Goal: Information Seeking & Learning: Learn about a topic

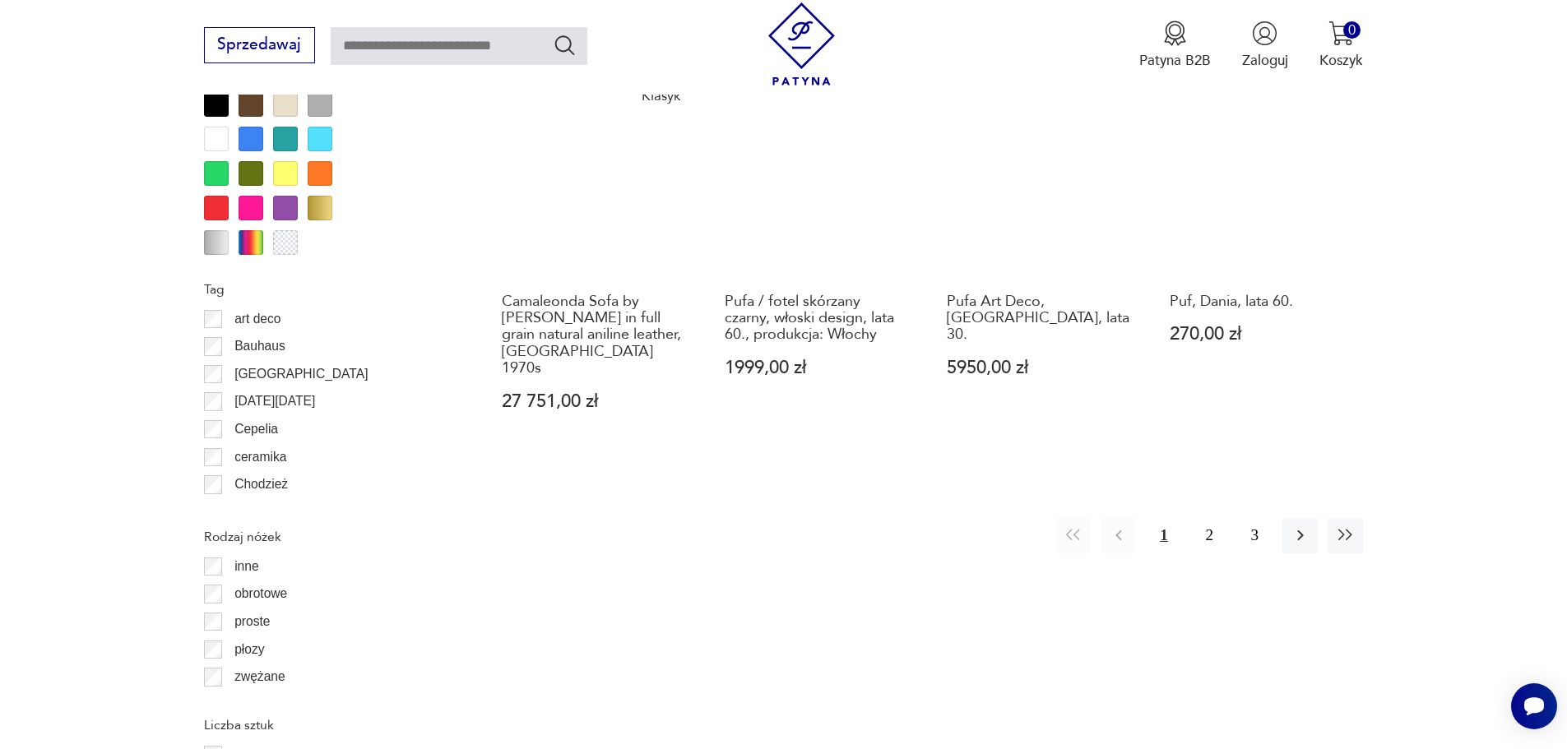
scroll to position [1945, 0]
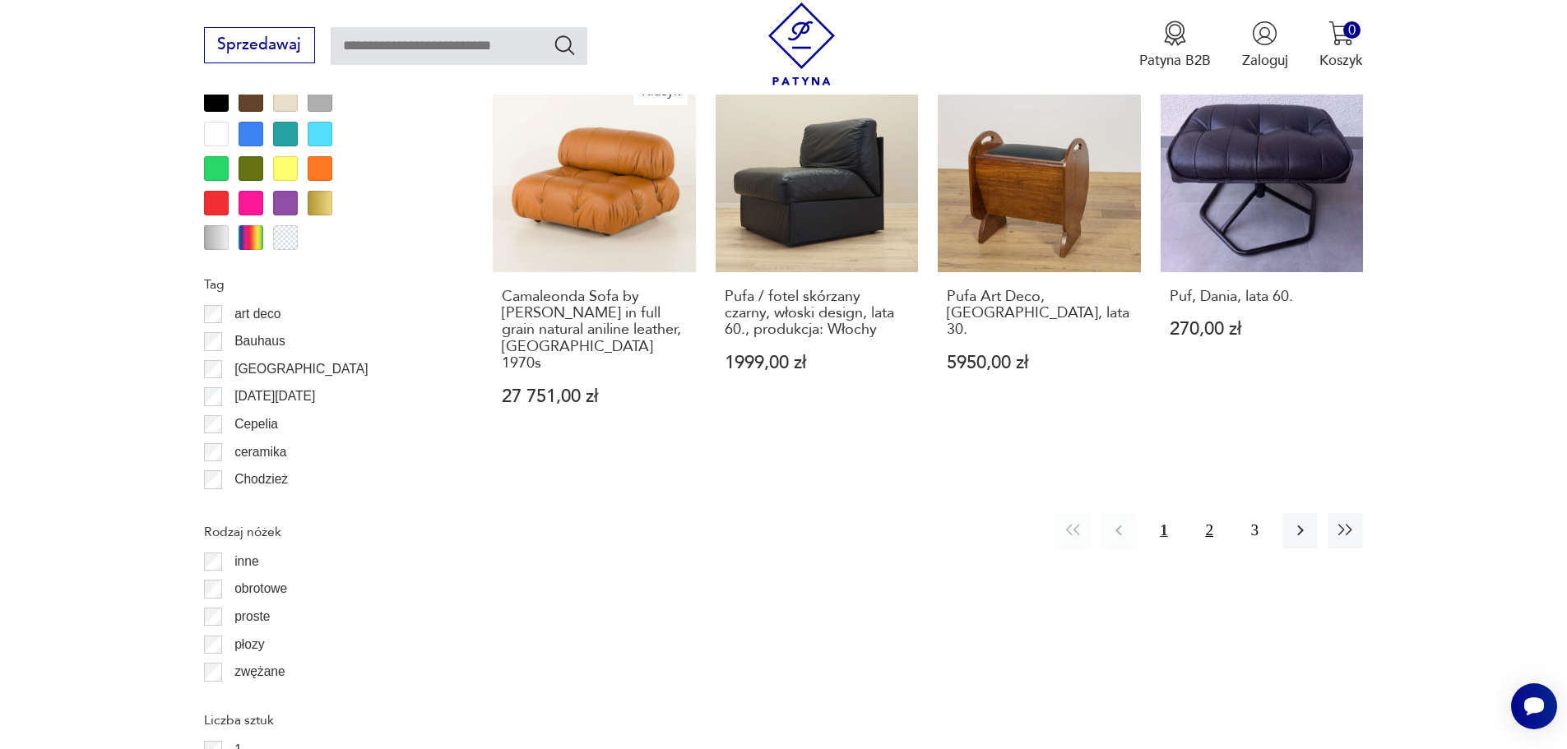
click at [1203, 513] on button "2" at bounding box center [1209, 530] width 35 height 35
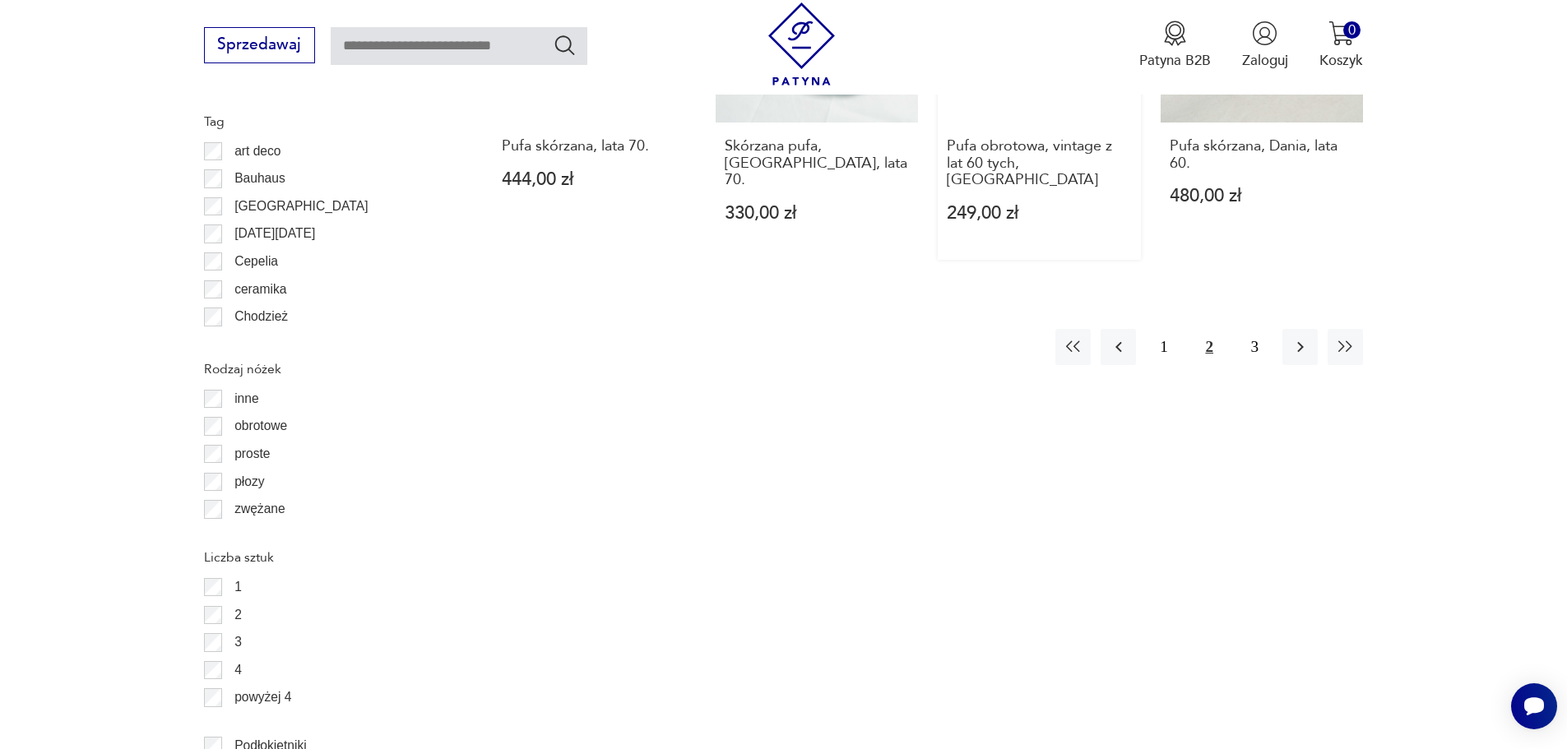
scroll to position [2120, 0]
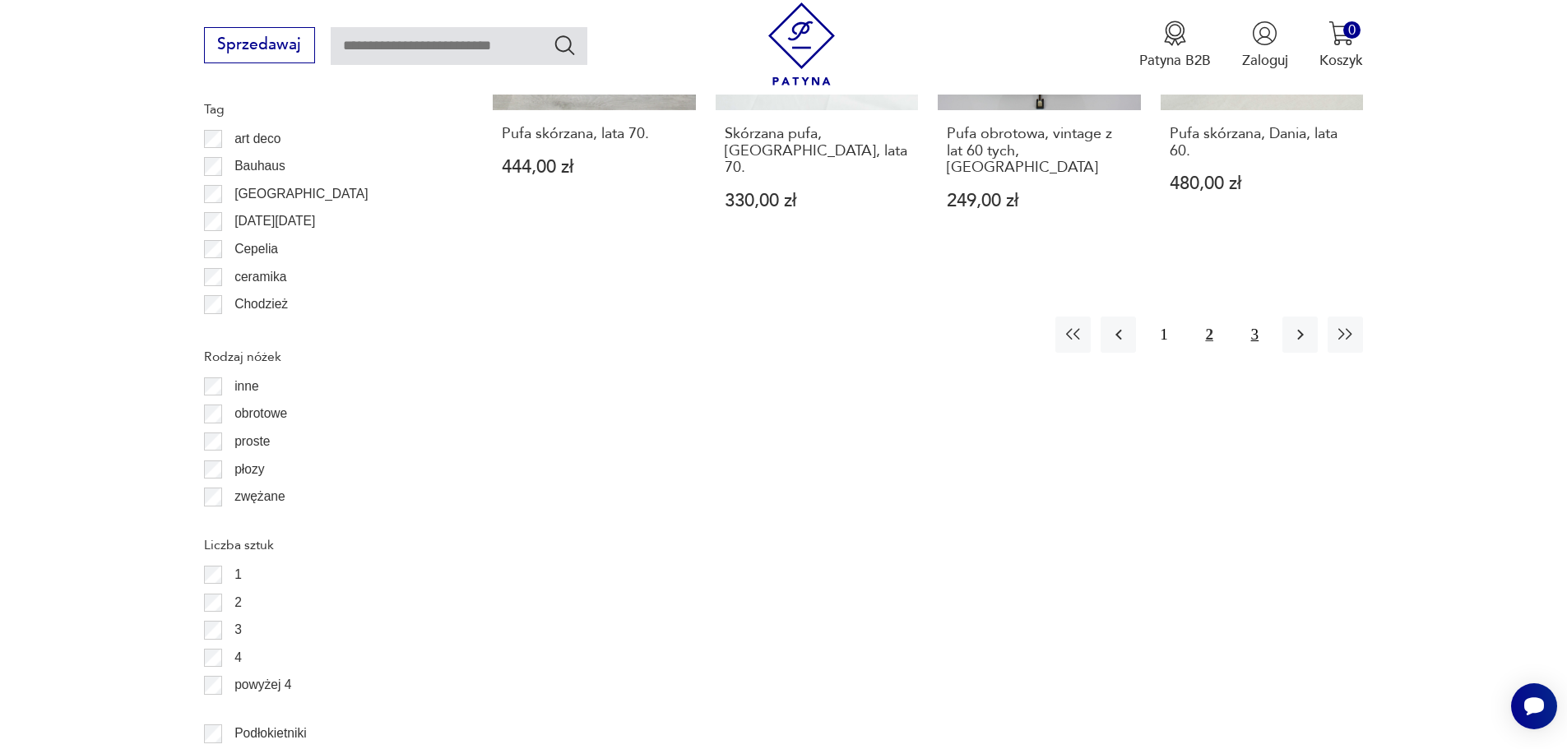
click at [1265, 317] on button "3" at bounding box center [1254, 334] width 35 height 35
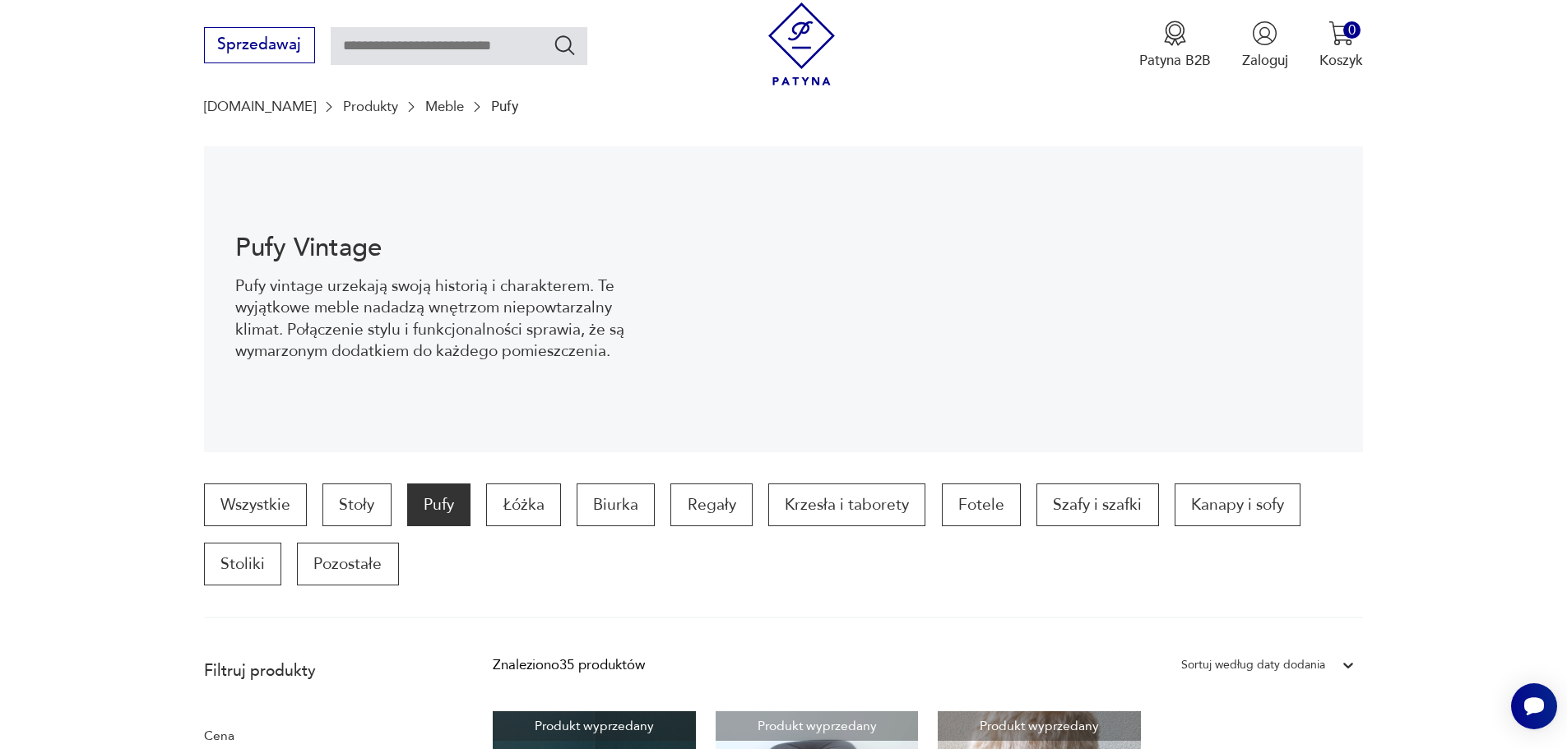
scroll to position [146, 0]
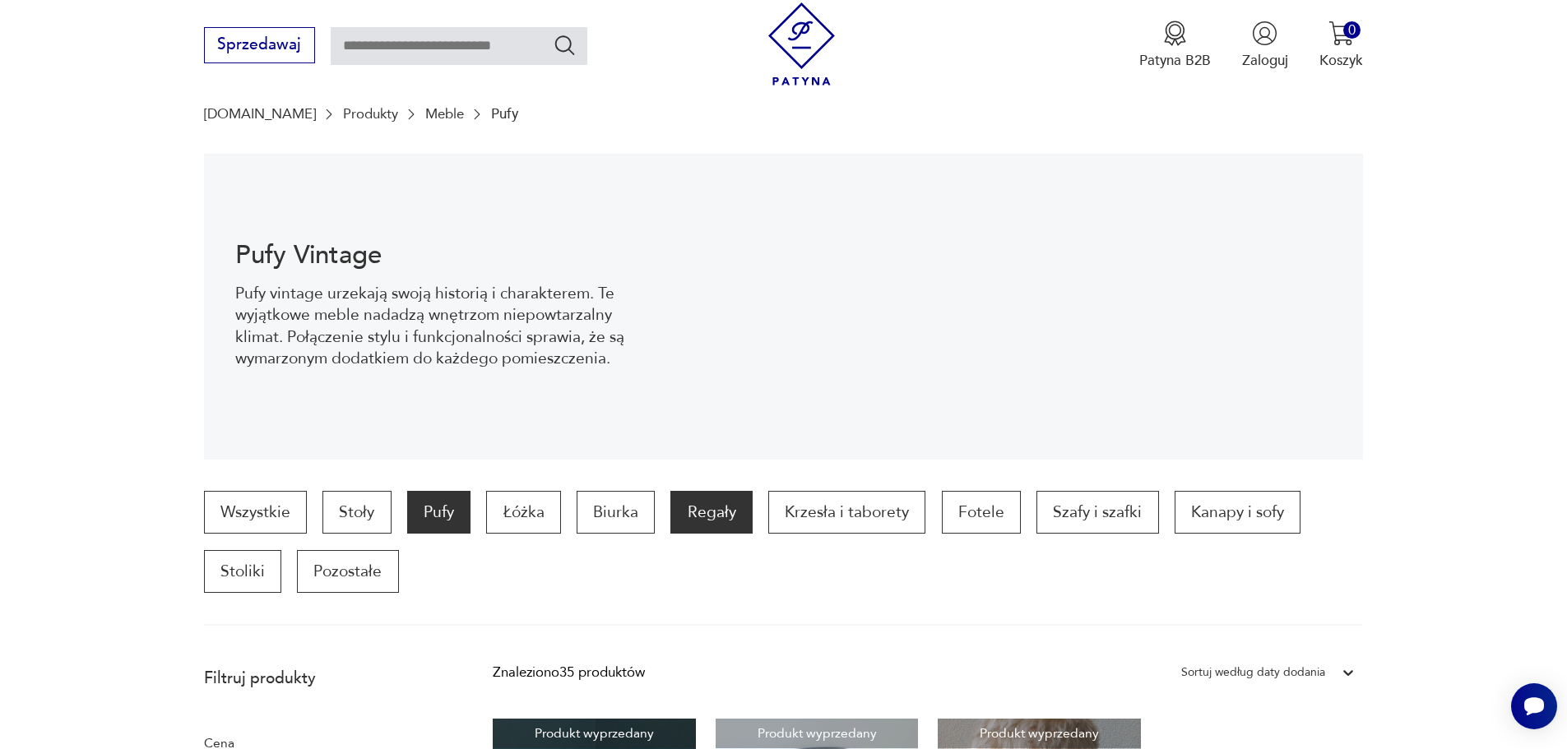
click at [716, 498] on p "Regały" at bounding box center [710, 512] width 81 height 43
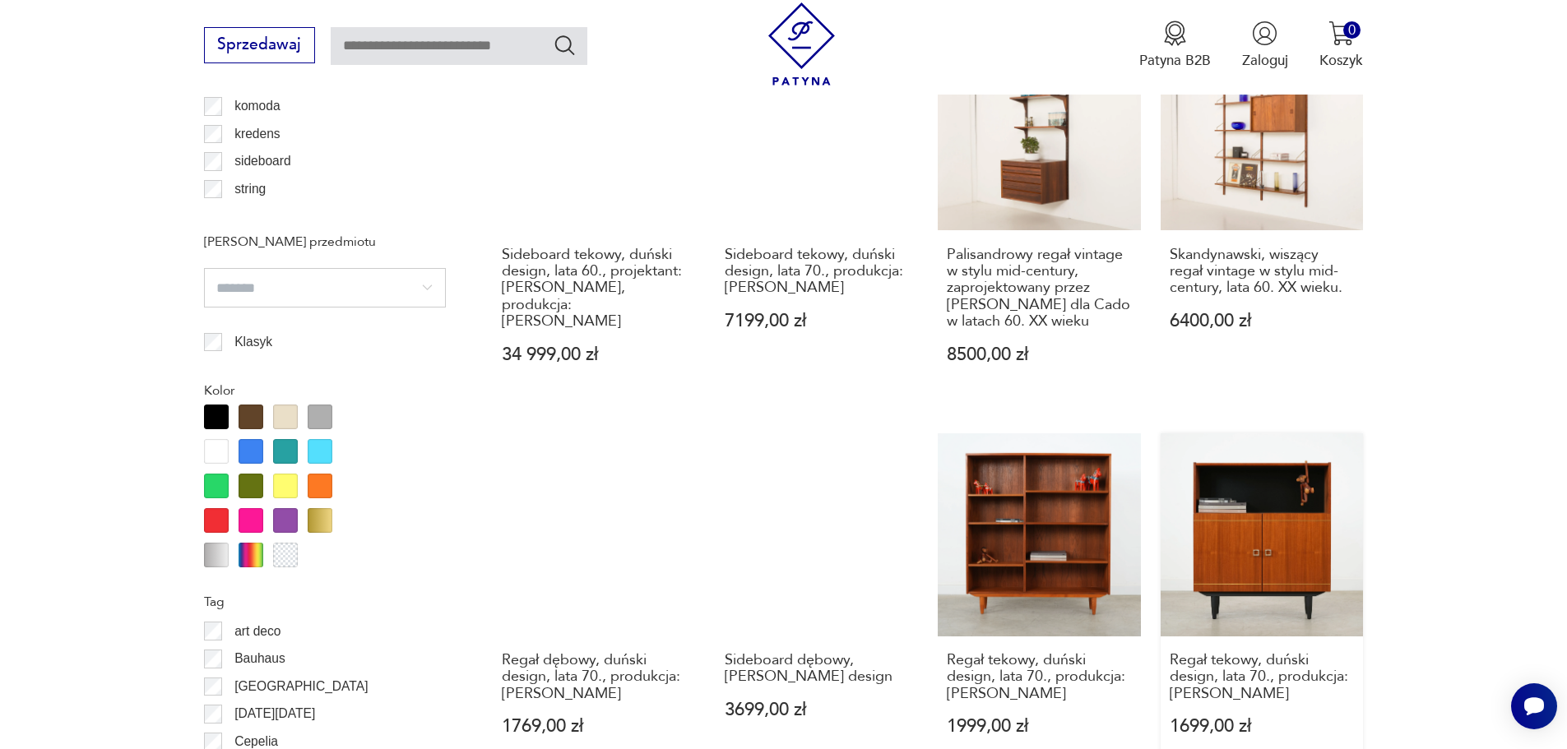
scroll to position [2193, 0]
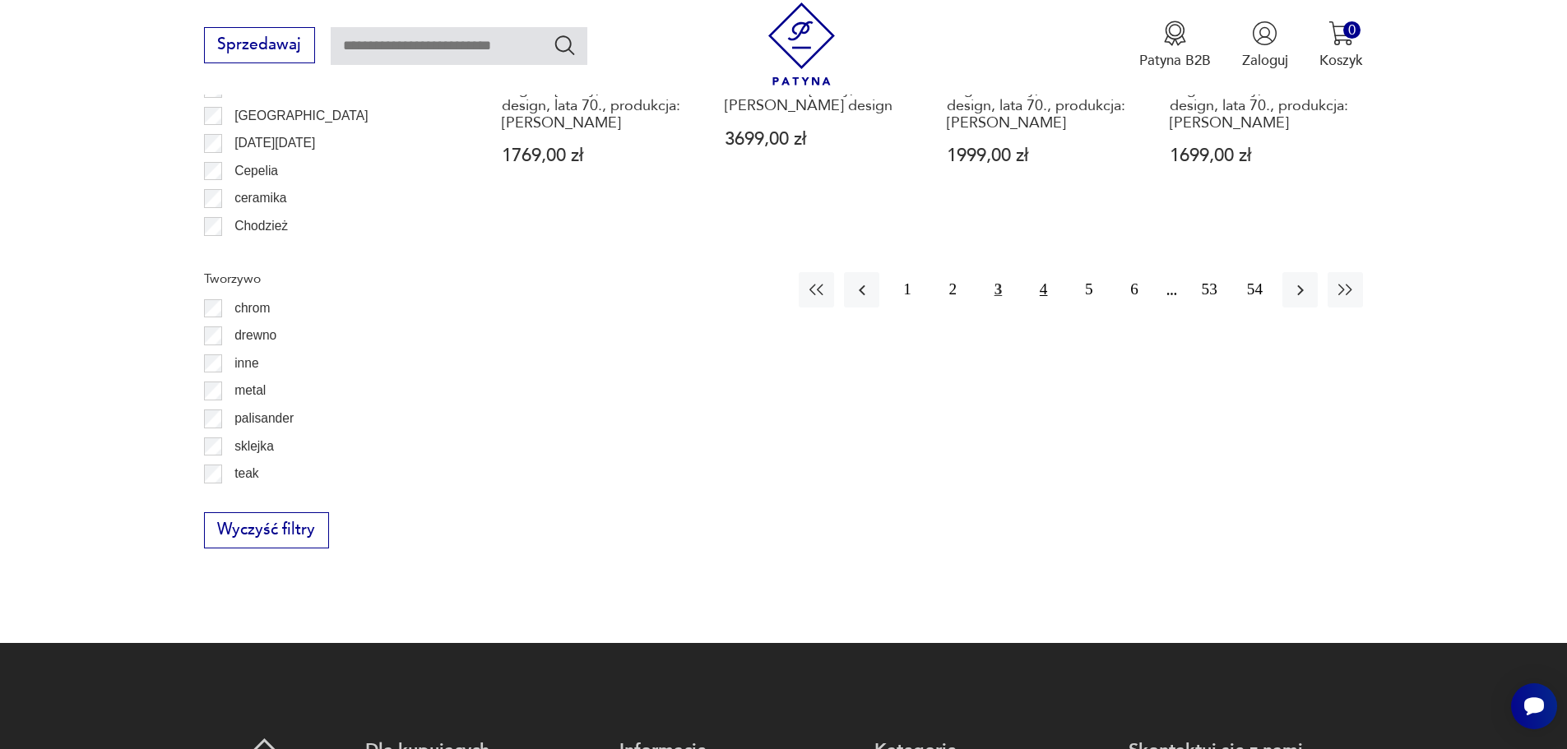
click at [1036, 295] on button "4" at bounding box center [1043, 289] width 35 height 35
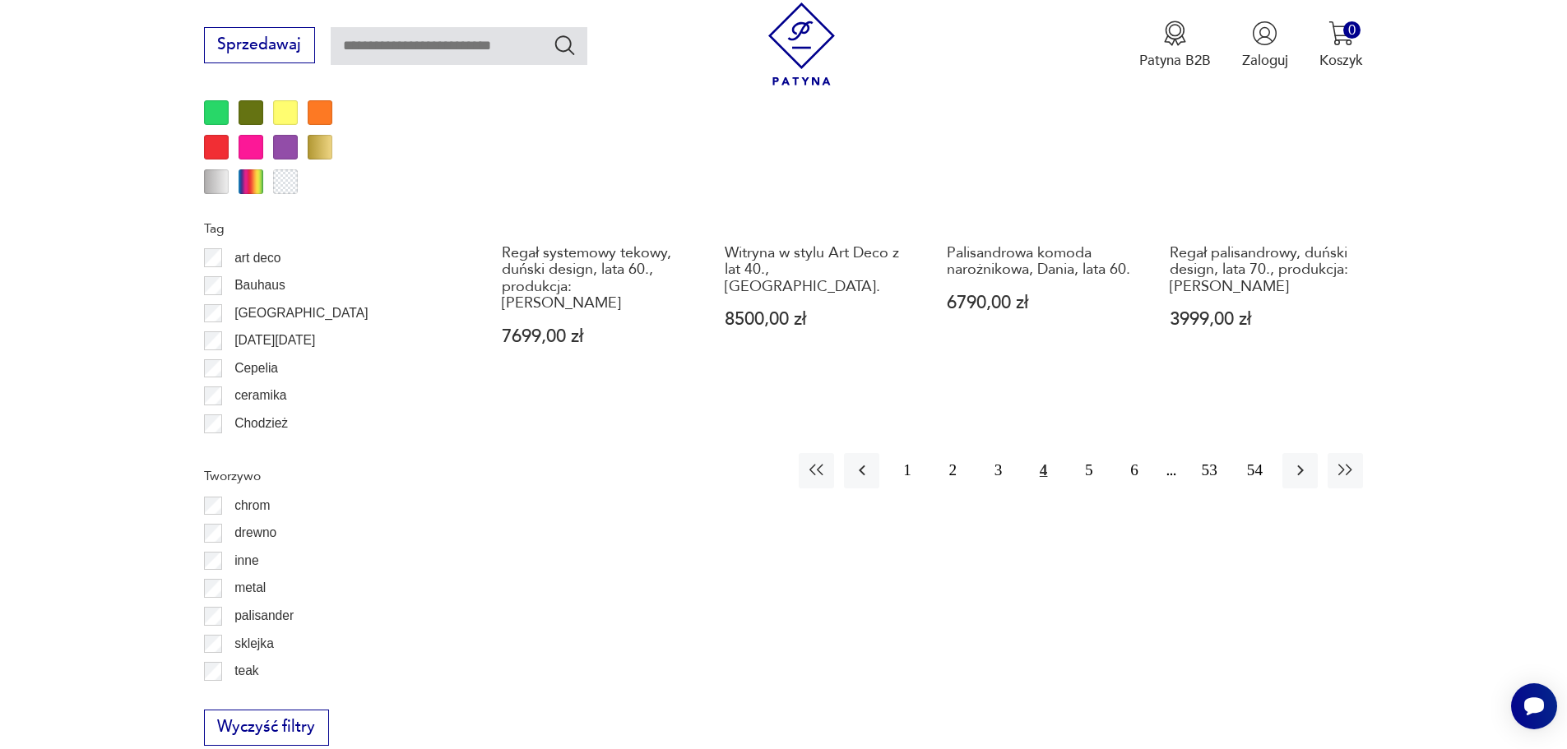
scroll to position [2028, 0]
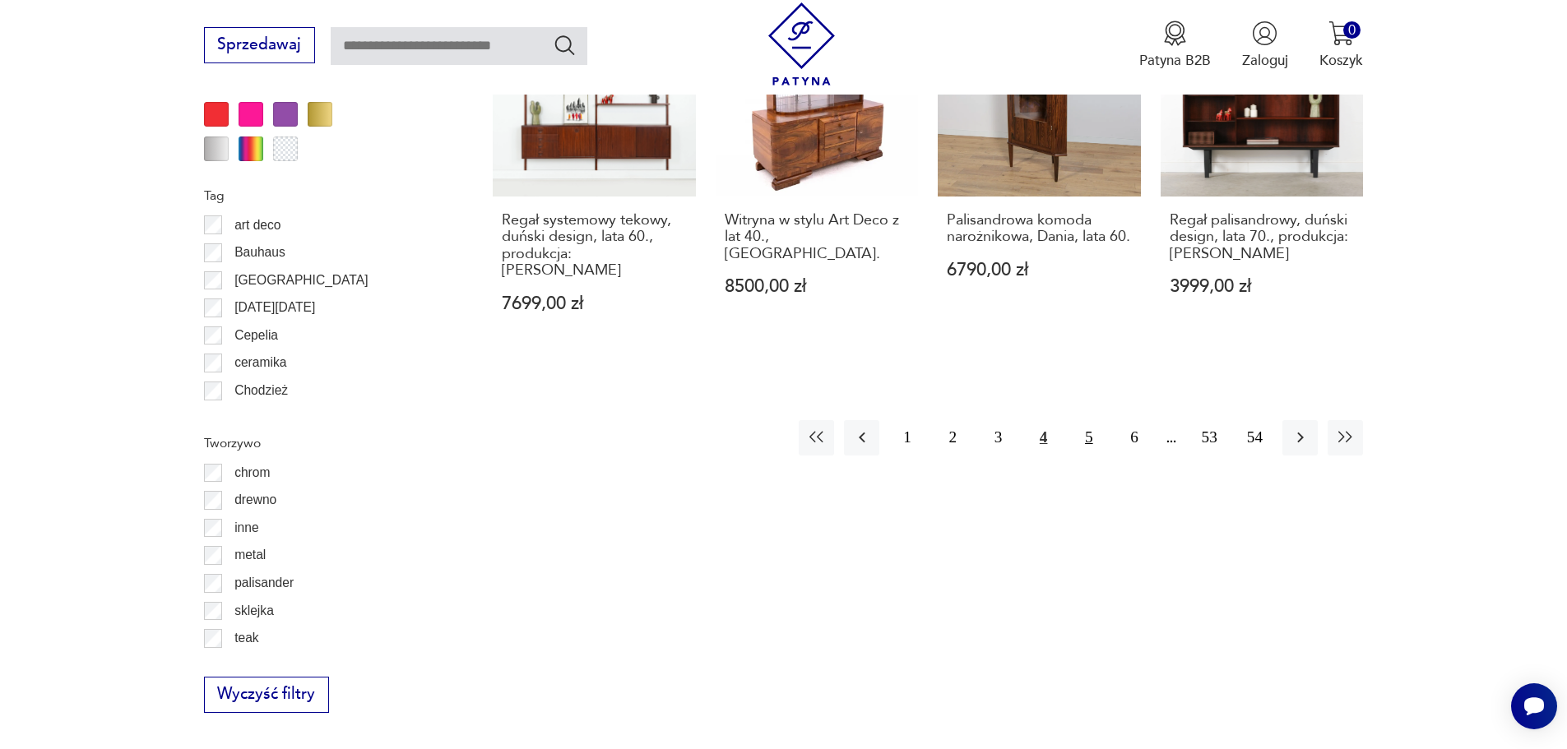
click at [1092, 420] on button "5" at bounding box center [1088, 437] width 35 height 35
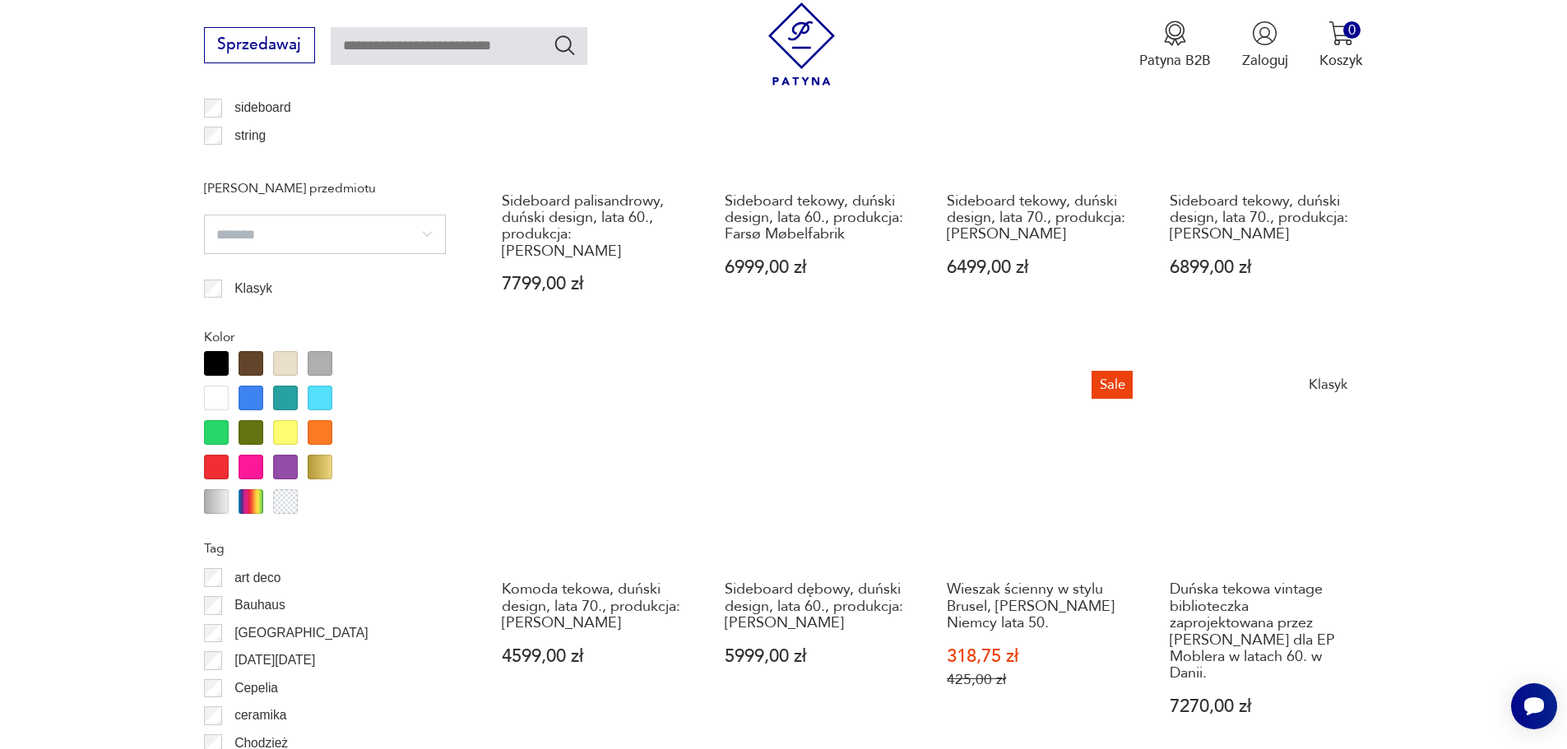
scroll to position [1782, 0]
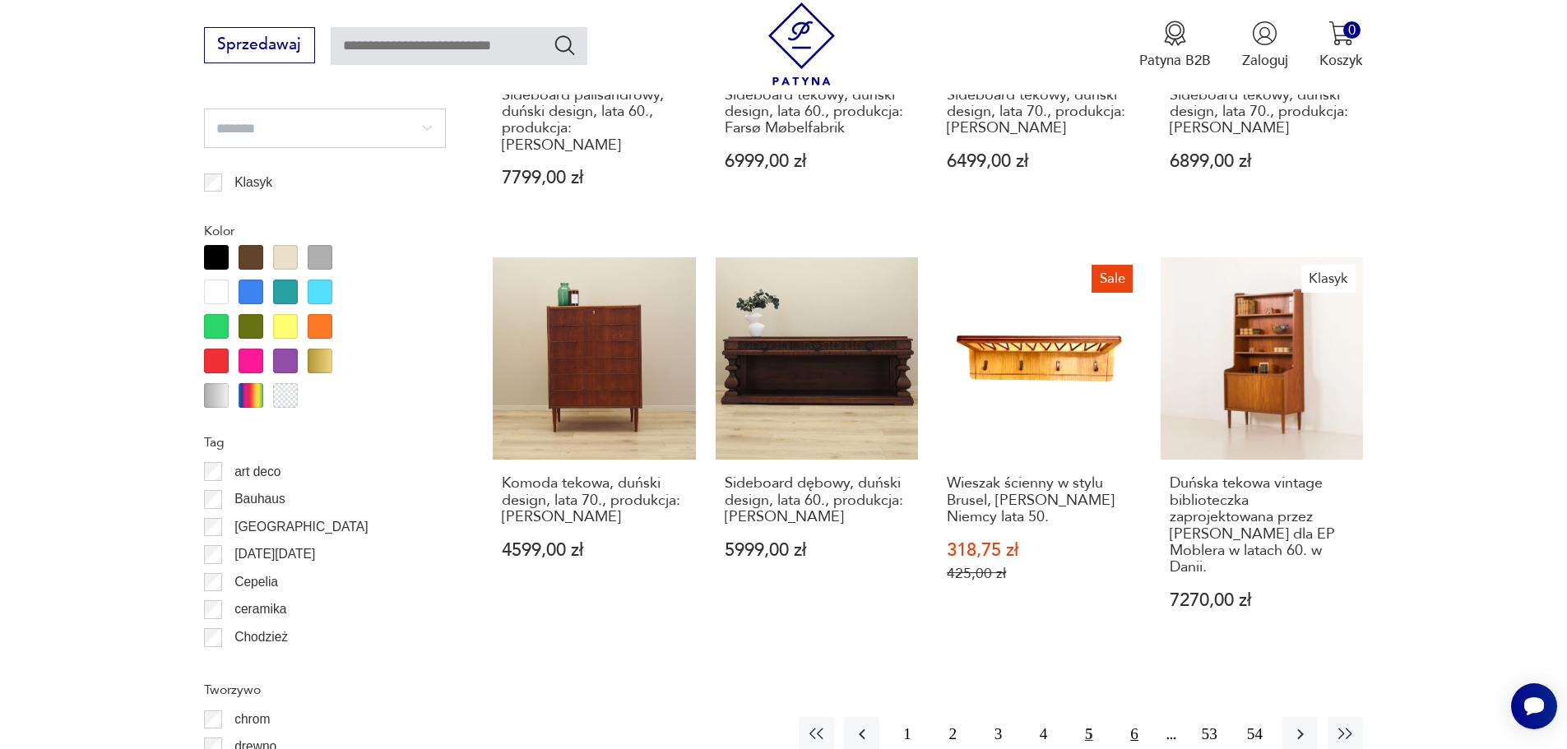
click at [1133, 717] on button "6" at bounding box center [1133, 734] width 35 height 35
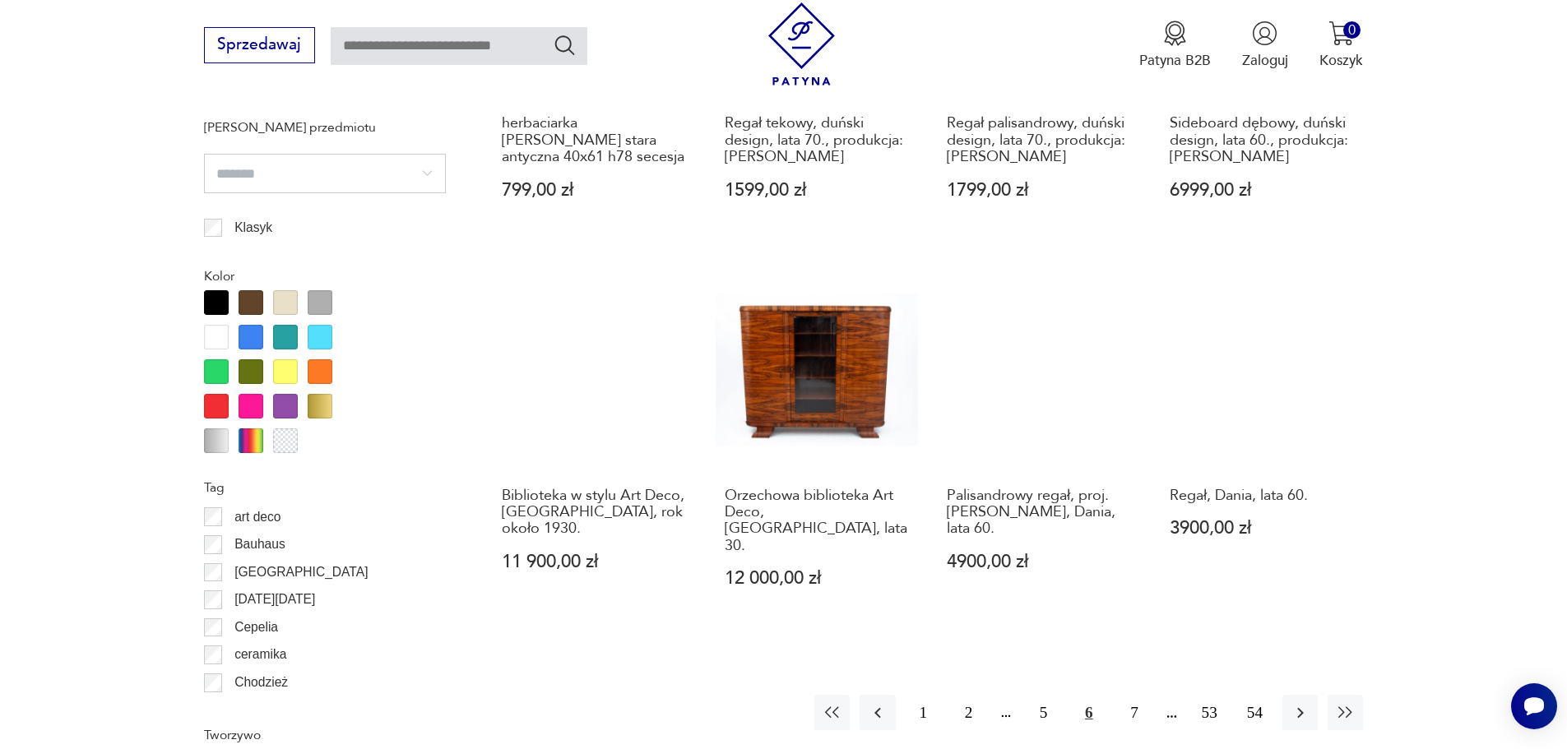
scroll to position [1864, 0]
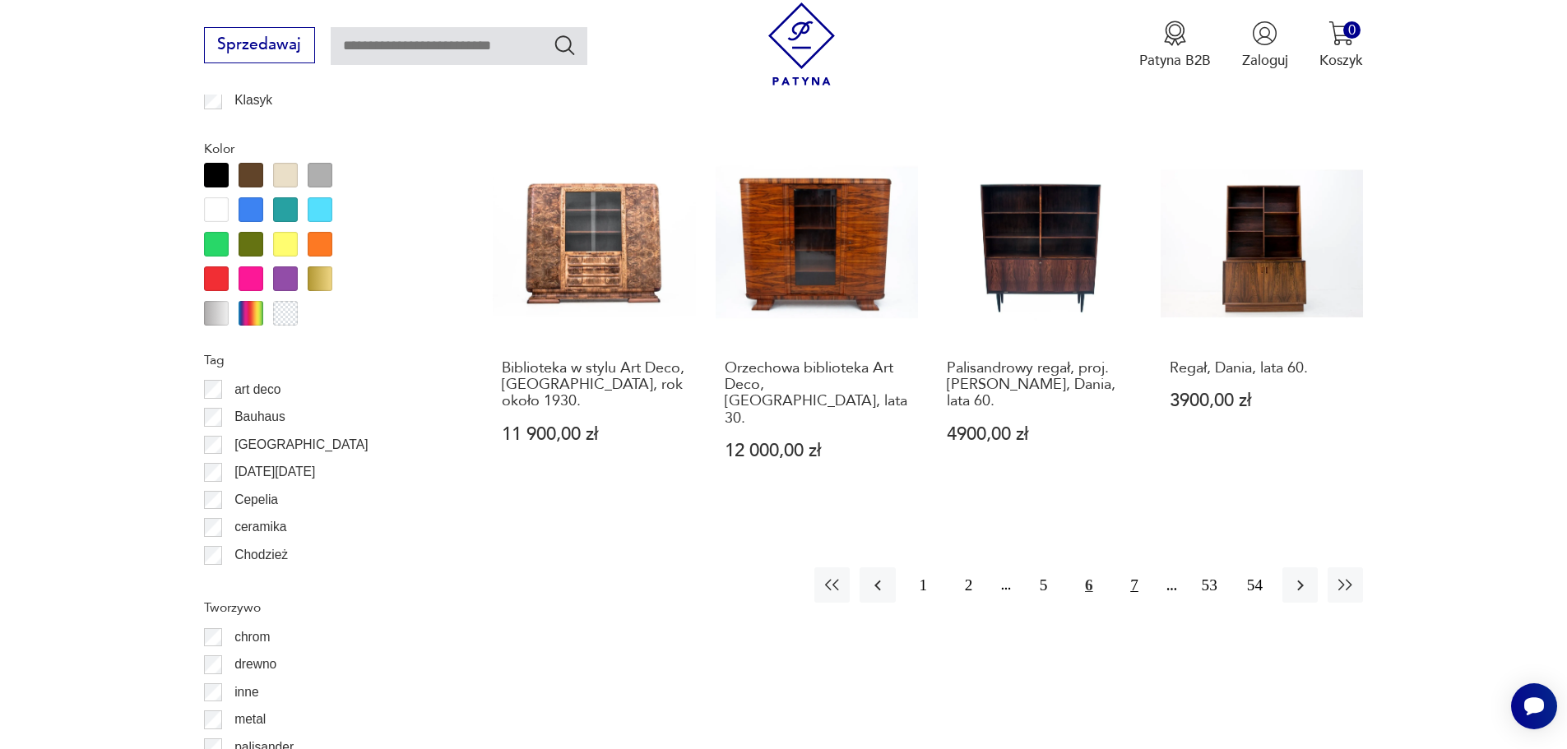
click at [1132, 568] on button "7" at bounding box center [1133, 585] width 35 height 35
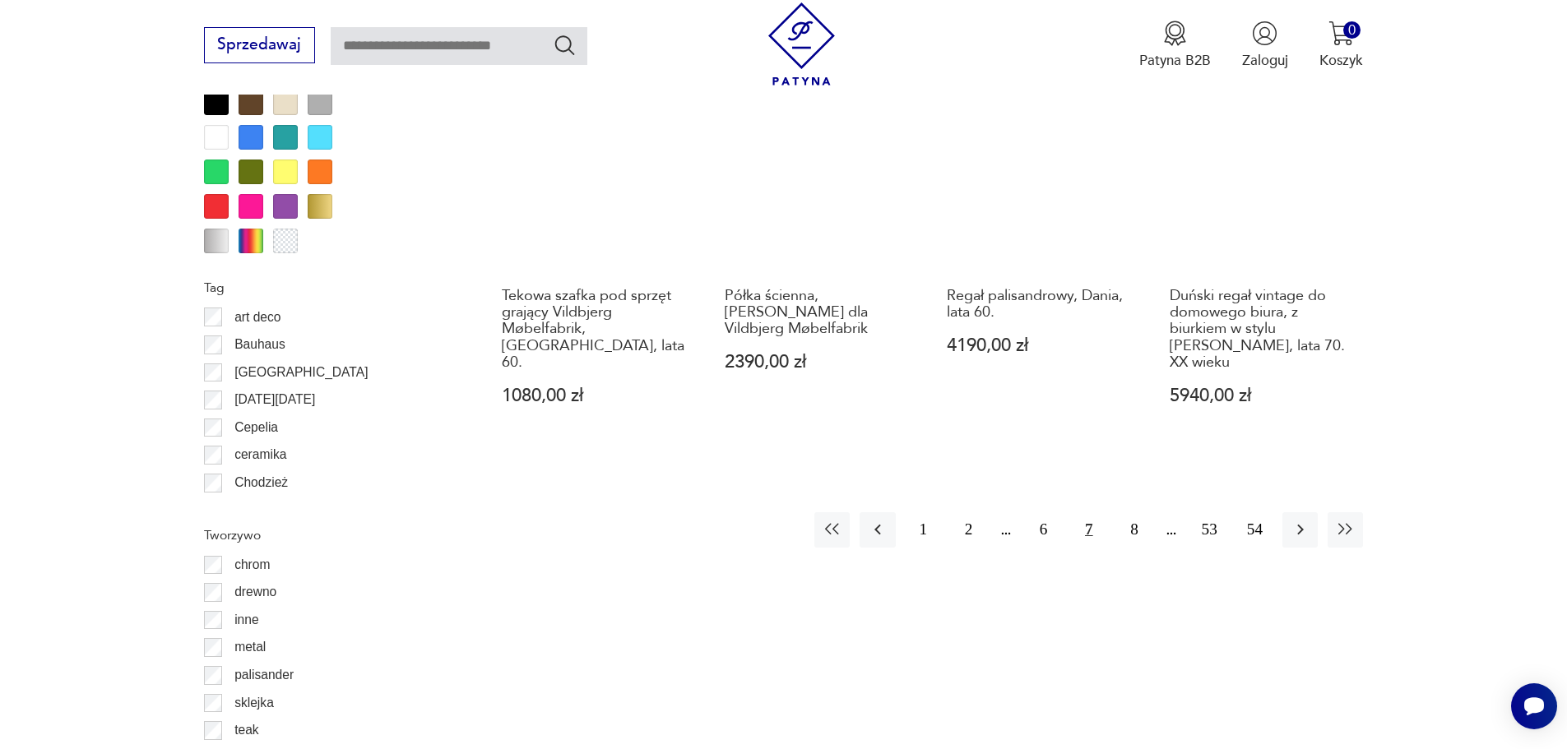
scroll to position [2028, 0]
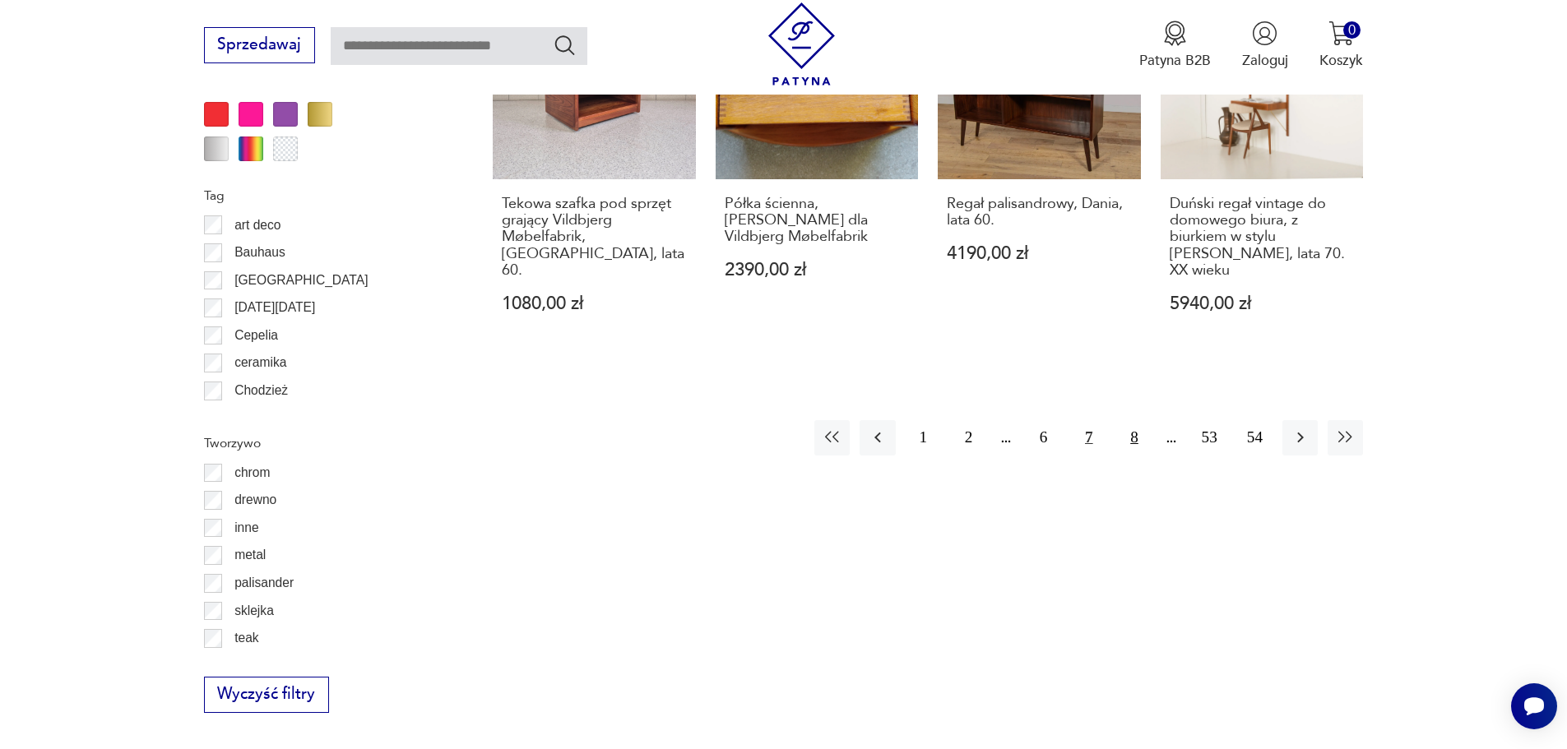
click at [1124, 420] on button "8" at bounding box center [1133, 437] width 35 height 35
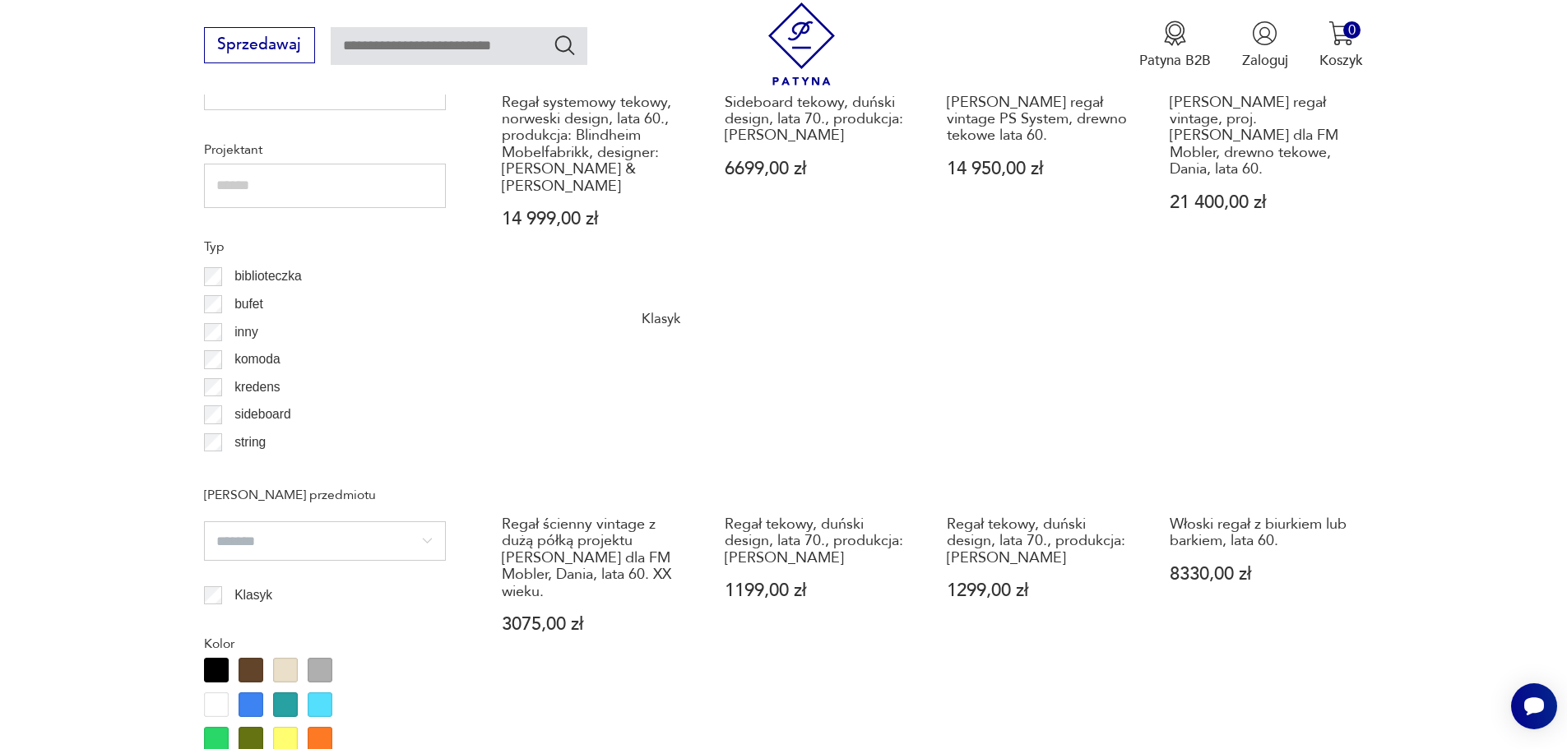
scroll to position [1370, 0]
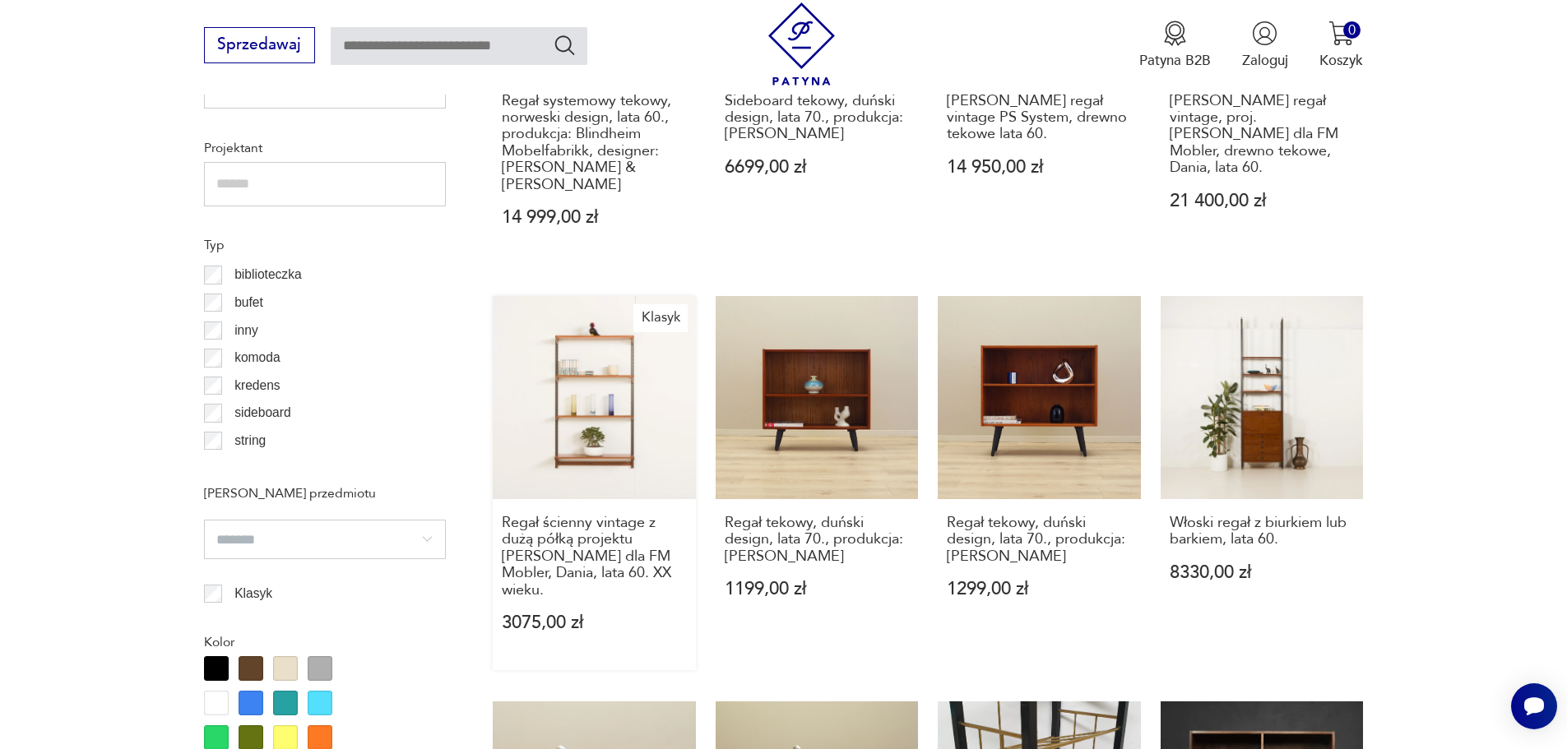
click at [595, 390] on link "Klasyk Regał ścienny vintage z dużą półką projektu [PERSON_NAME] dla FM Mobler,…" at bounding box center [594, 483] width 203 height 374
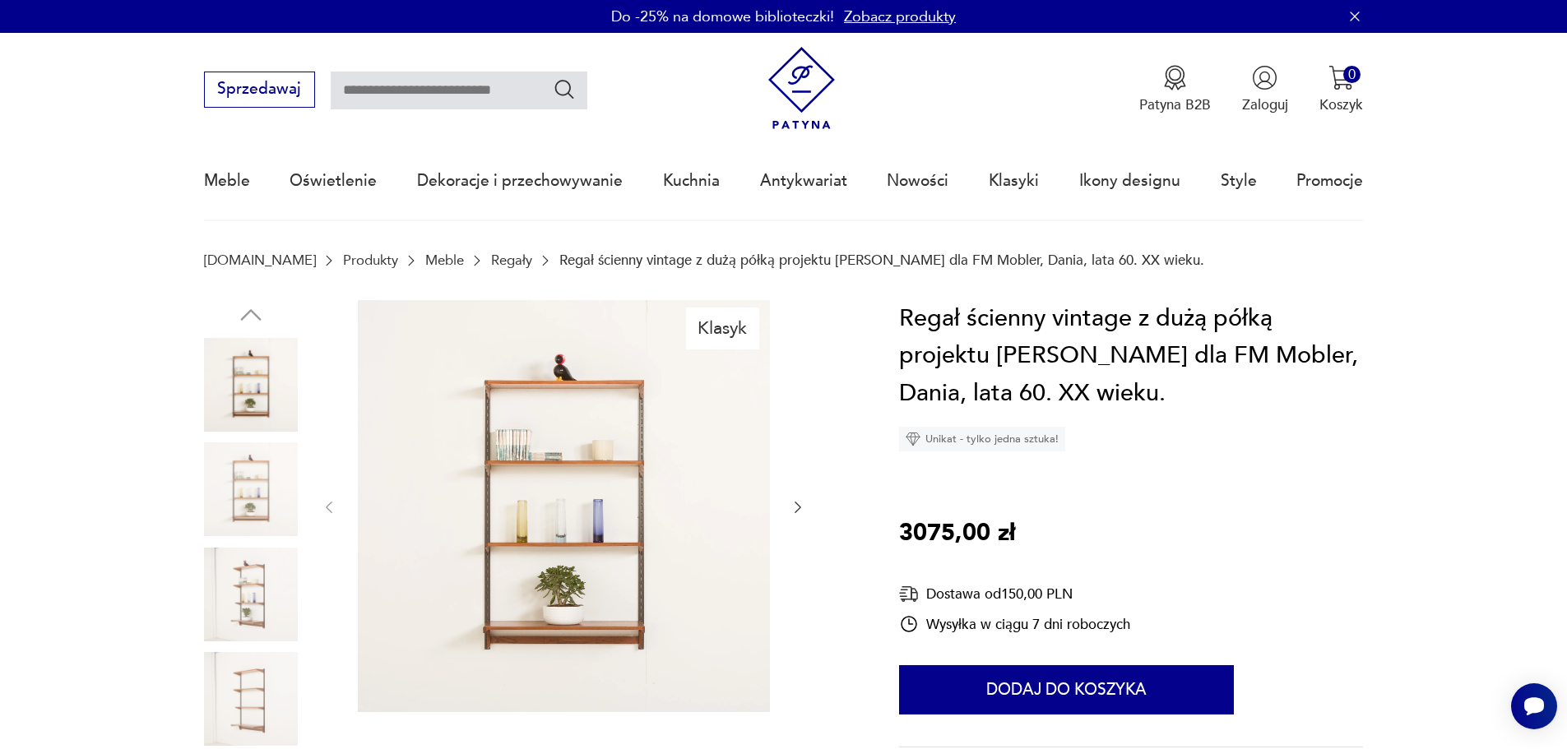
click at [619, 507] on img at bounding box center [564, 506] width 412 height 412
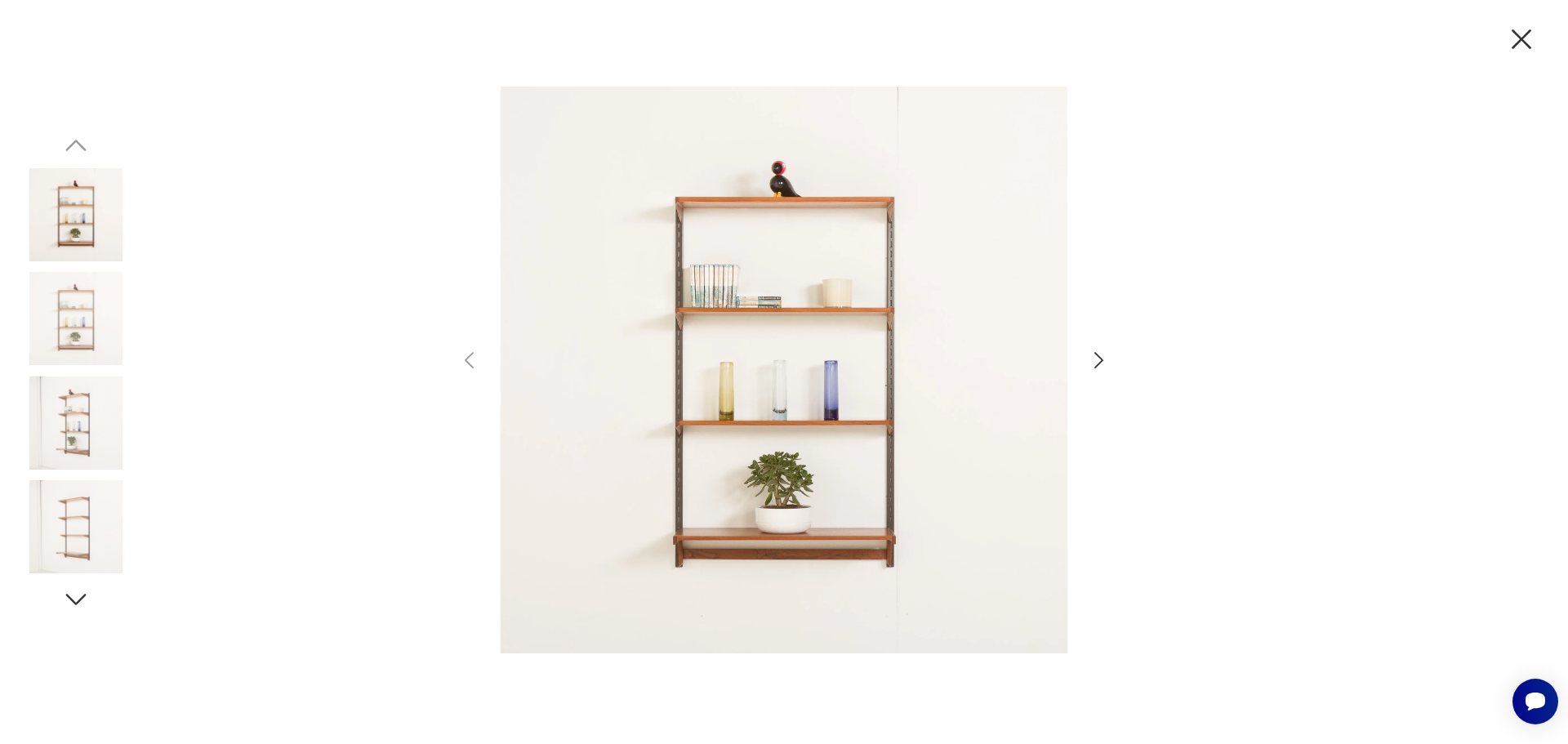
click at [1083, 356] on div at bounding box center [784, 372] width 653 height 599
click at [1092, 357] on icon "button" at bounding box center [1099, 361] width 24 height 24
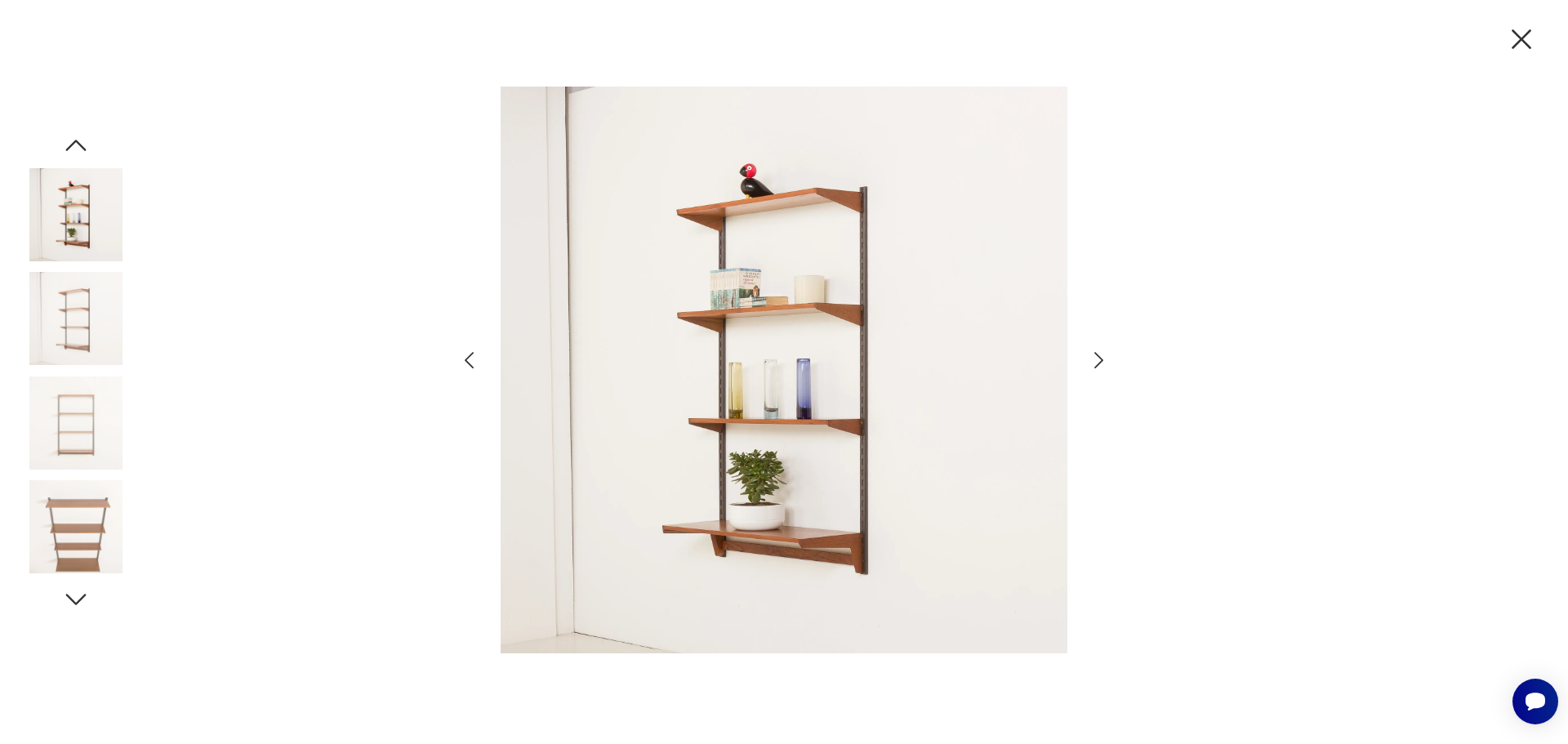
click at [1092, 357] on icon "button" at bounding box center [1099, 361] width 24 height 24
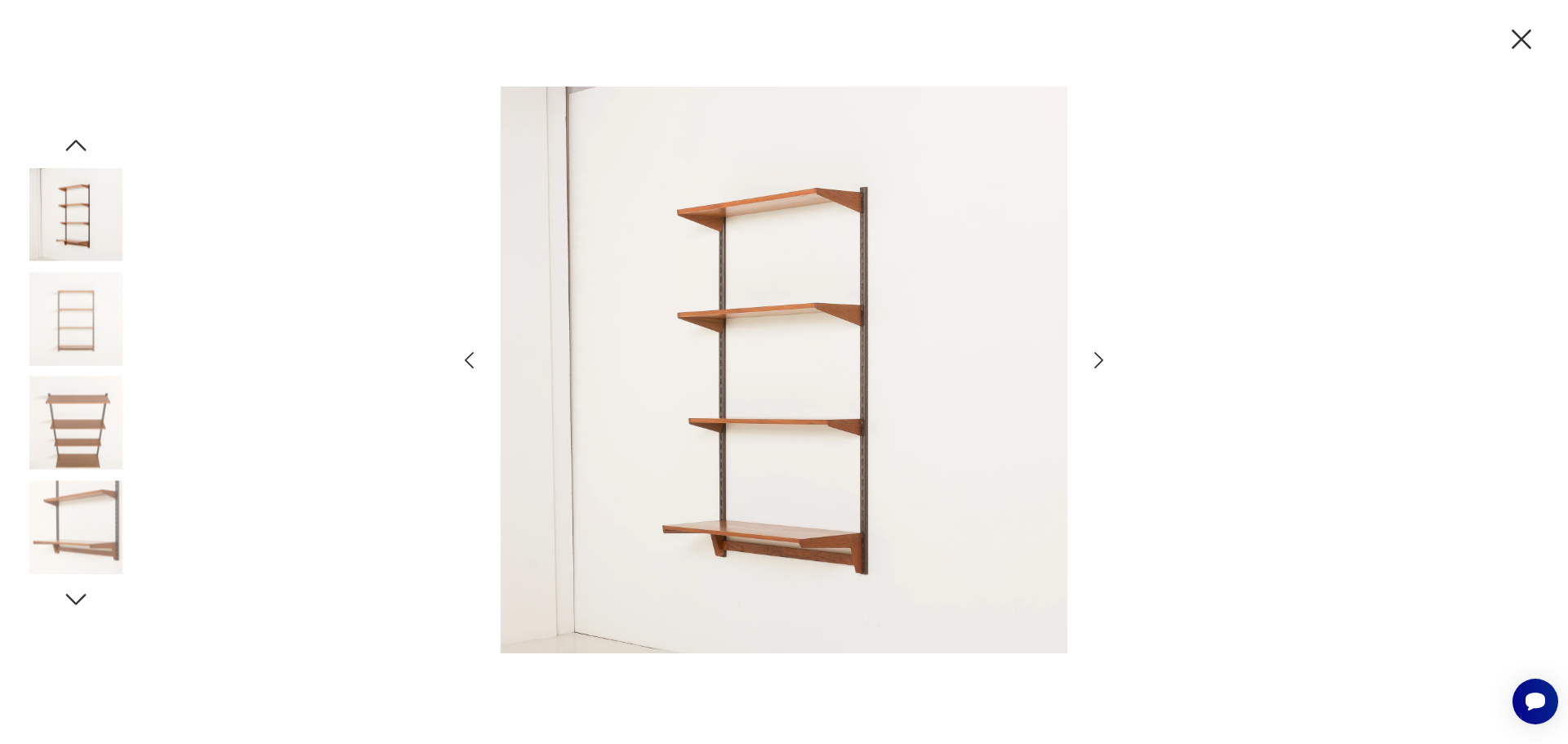
click at [1092, 357] on icon "button" at bounding box center [1099, 361] width 24 height 24
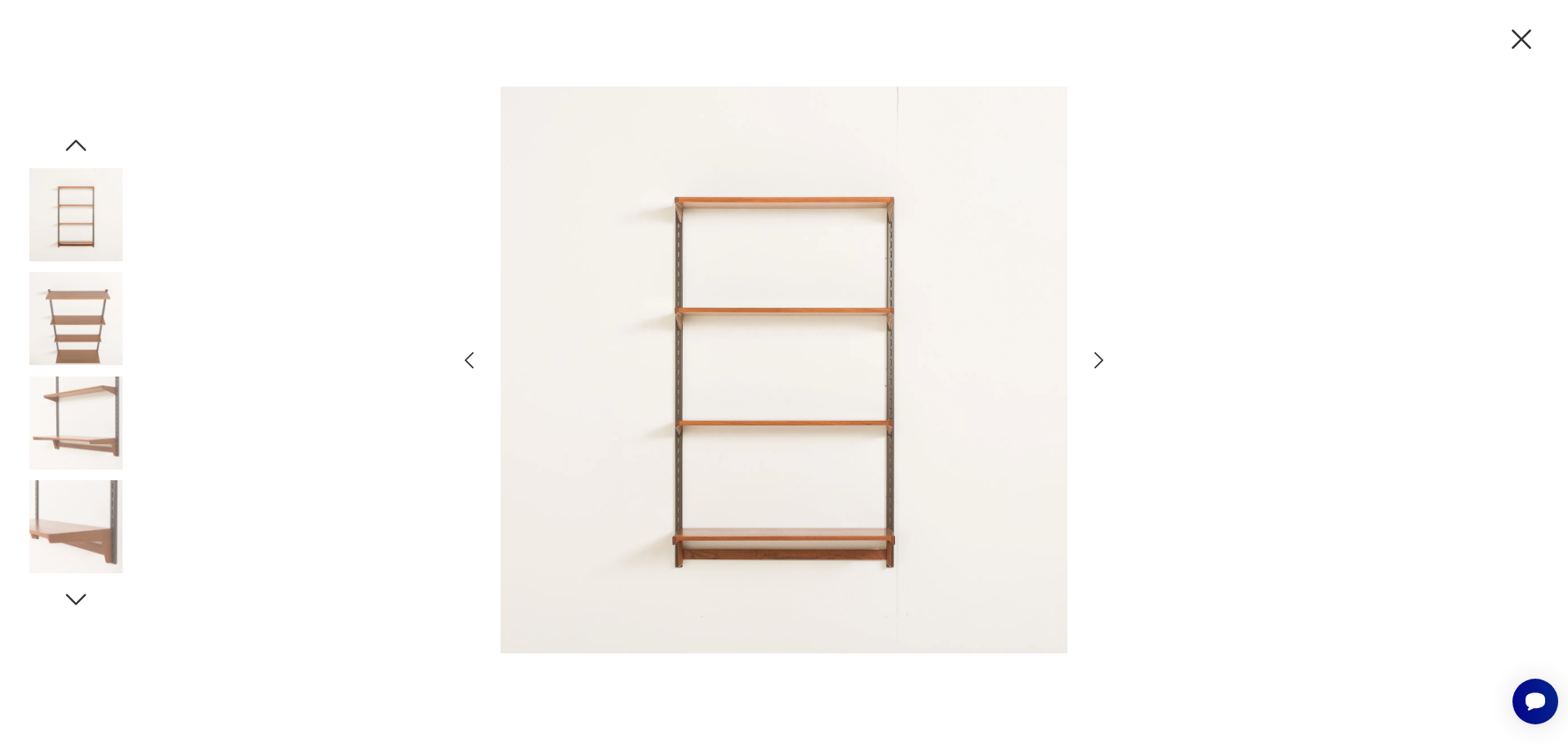
click at [1522, 26] on icon "button" at bounding box center [1521, 39] width 35 height 35
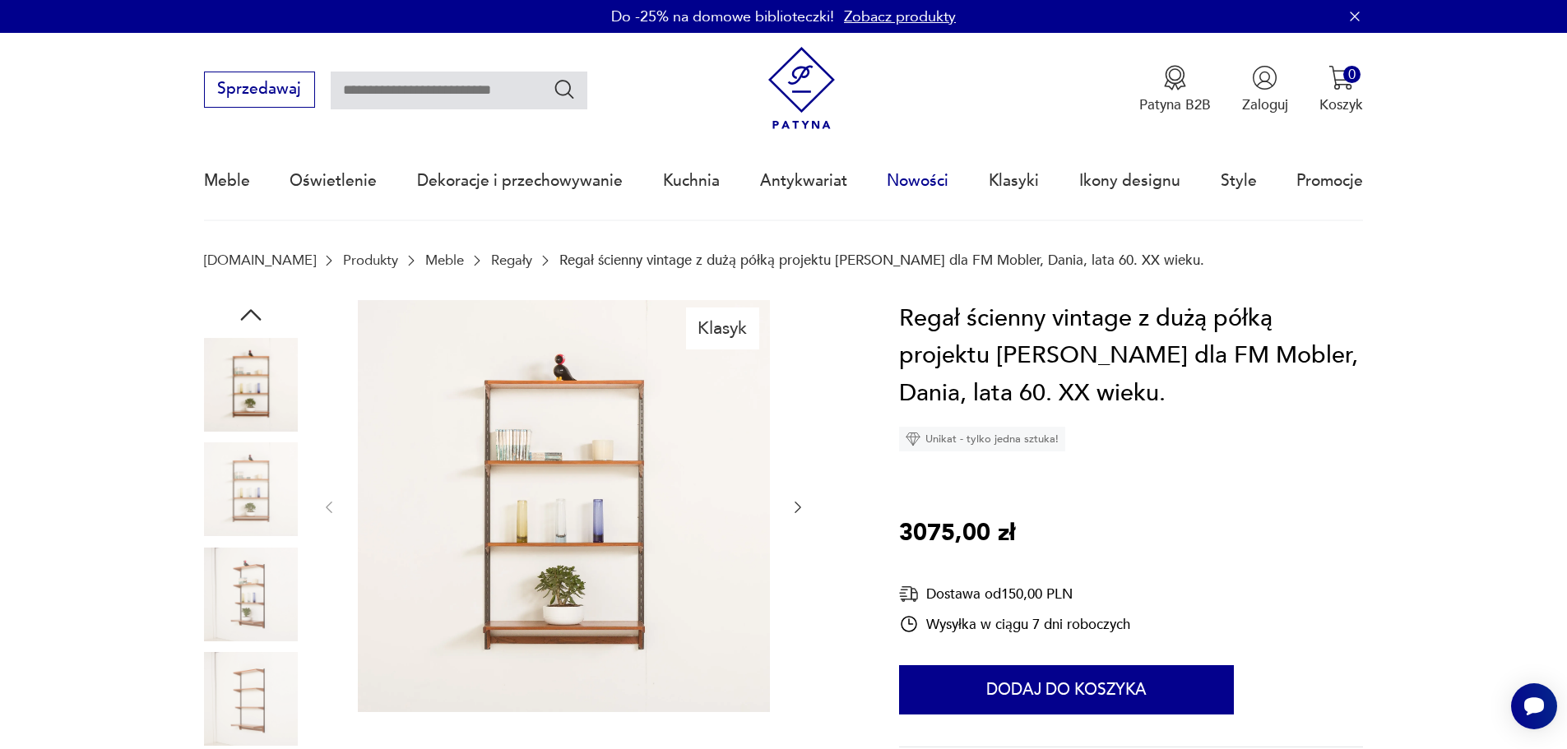
click at [899, 187] on link "Nowości" at bounding box center [918, 181] width 62 height 76
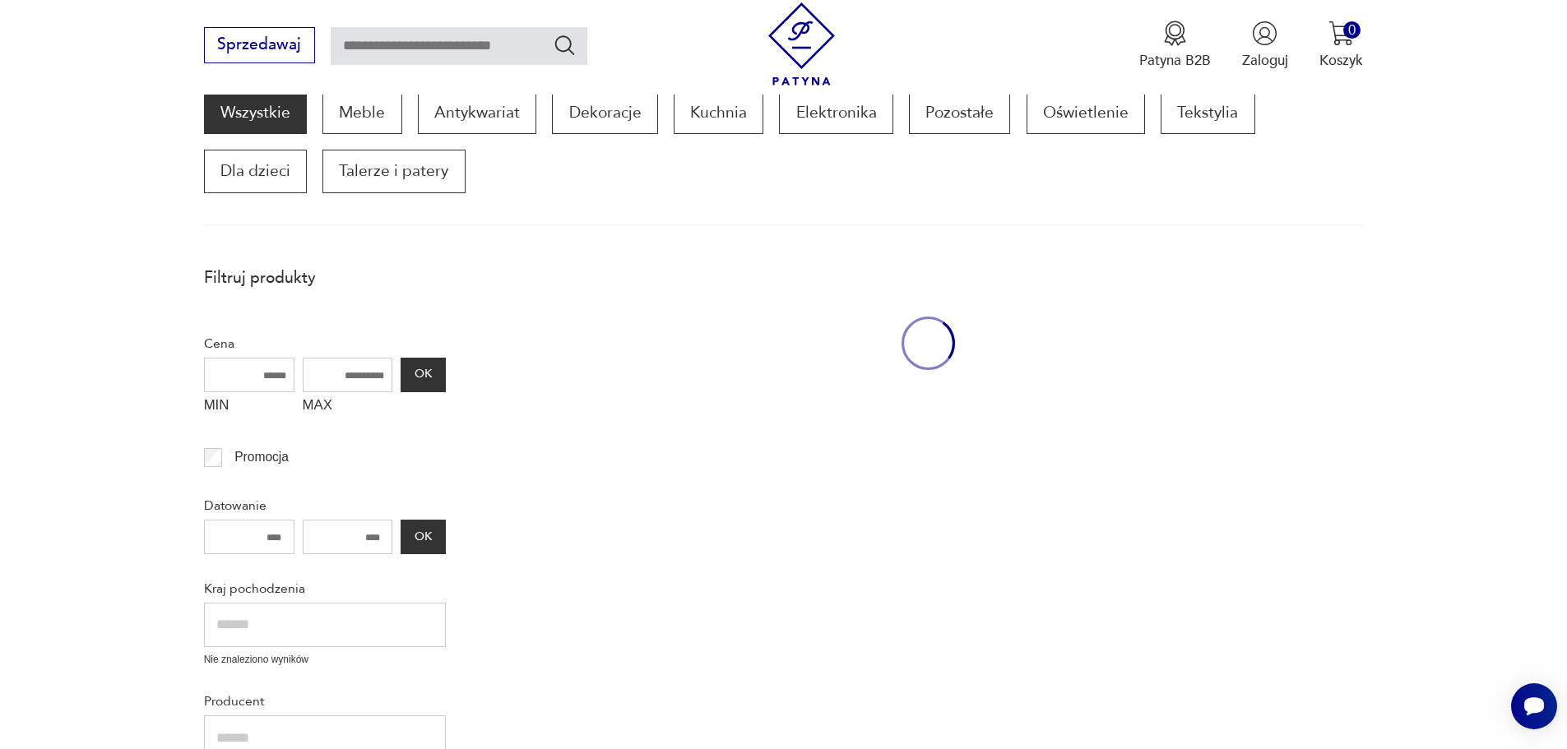
scroll to position [279, 0]
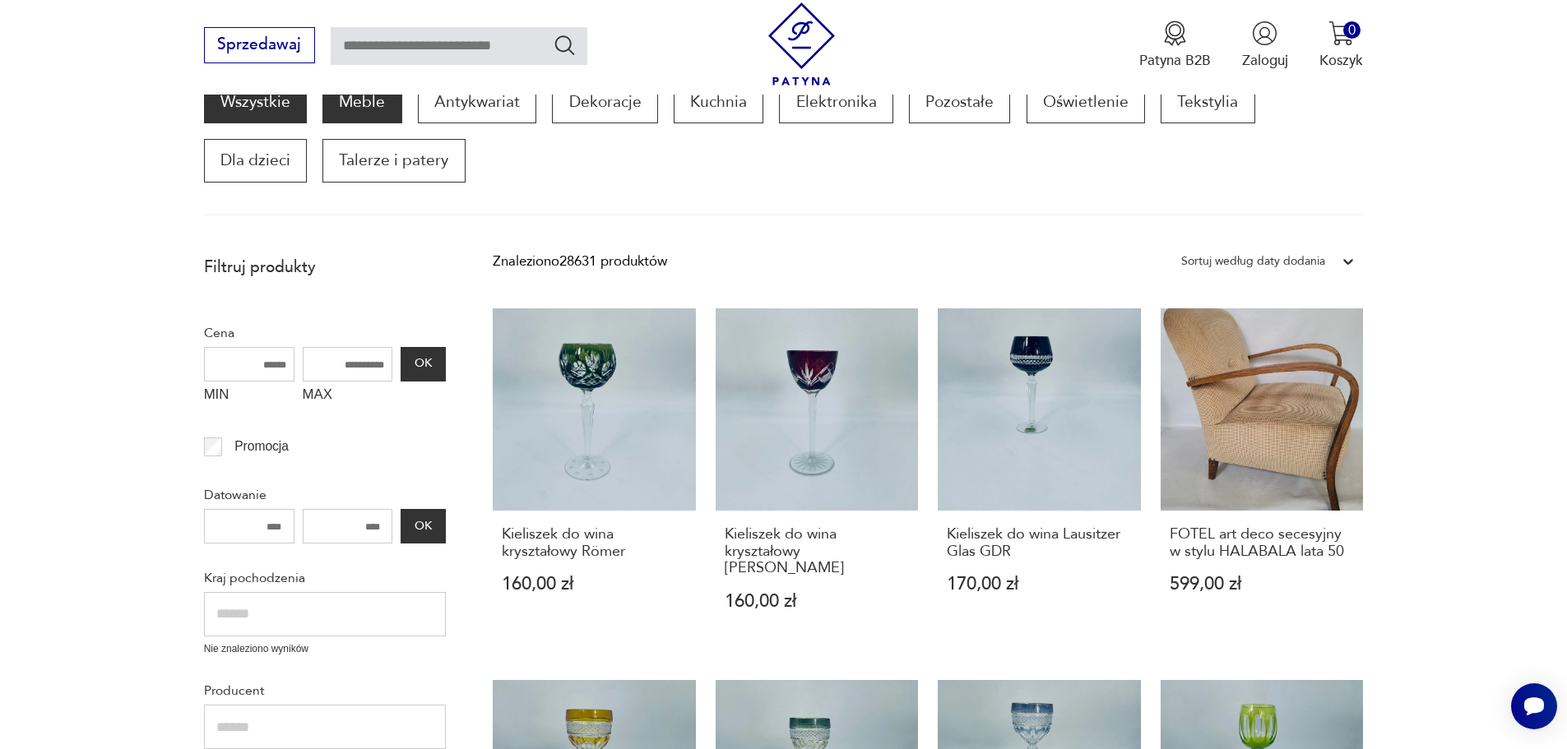
click at [373, 100] on p "Meble" at bounding box center [361, 102] width 79 height 43
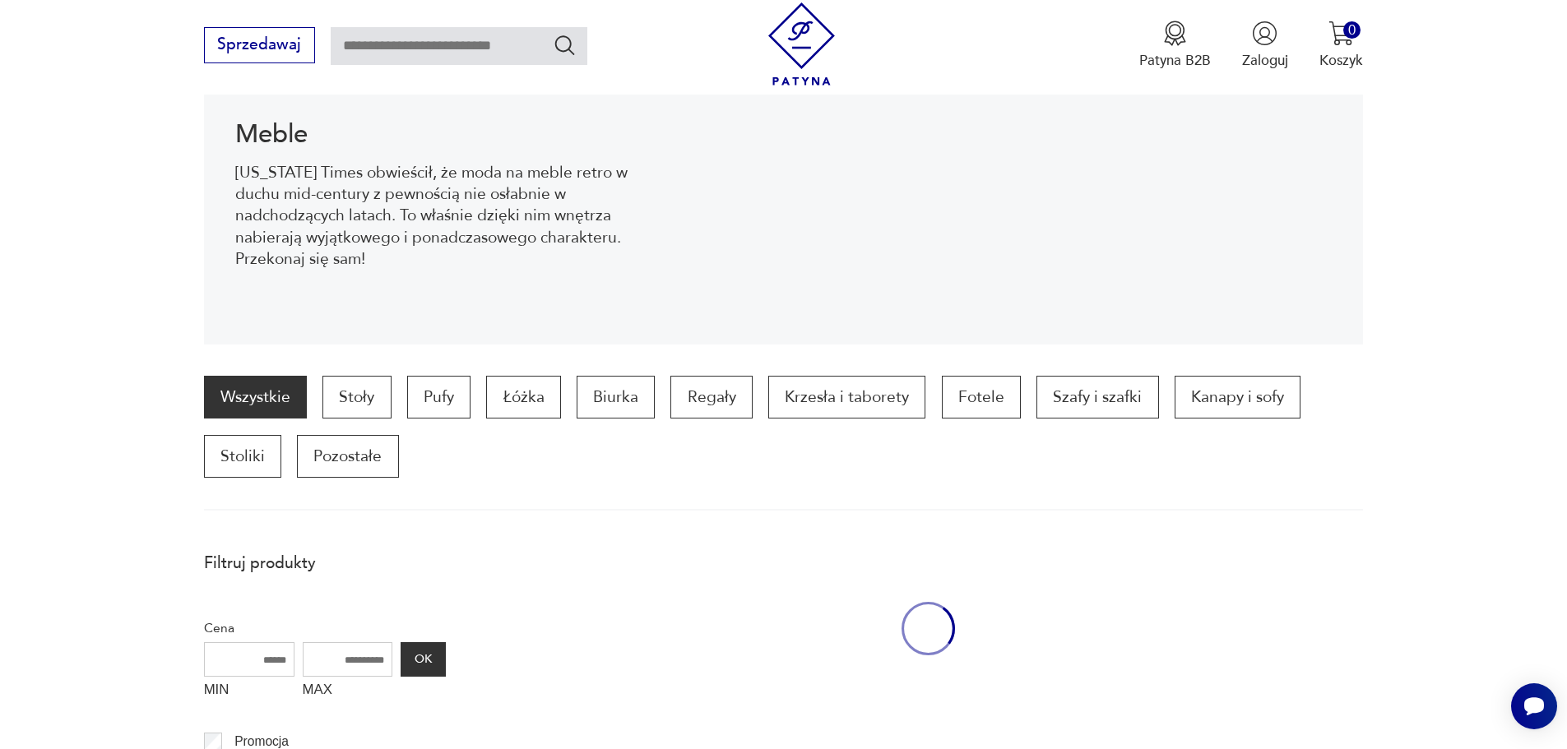
scroll to position [220, 0]
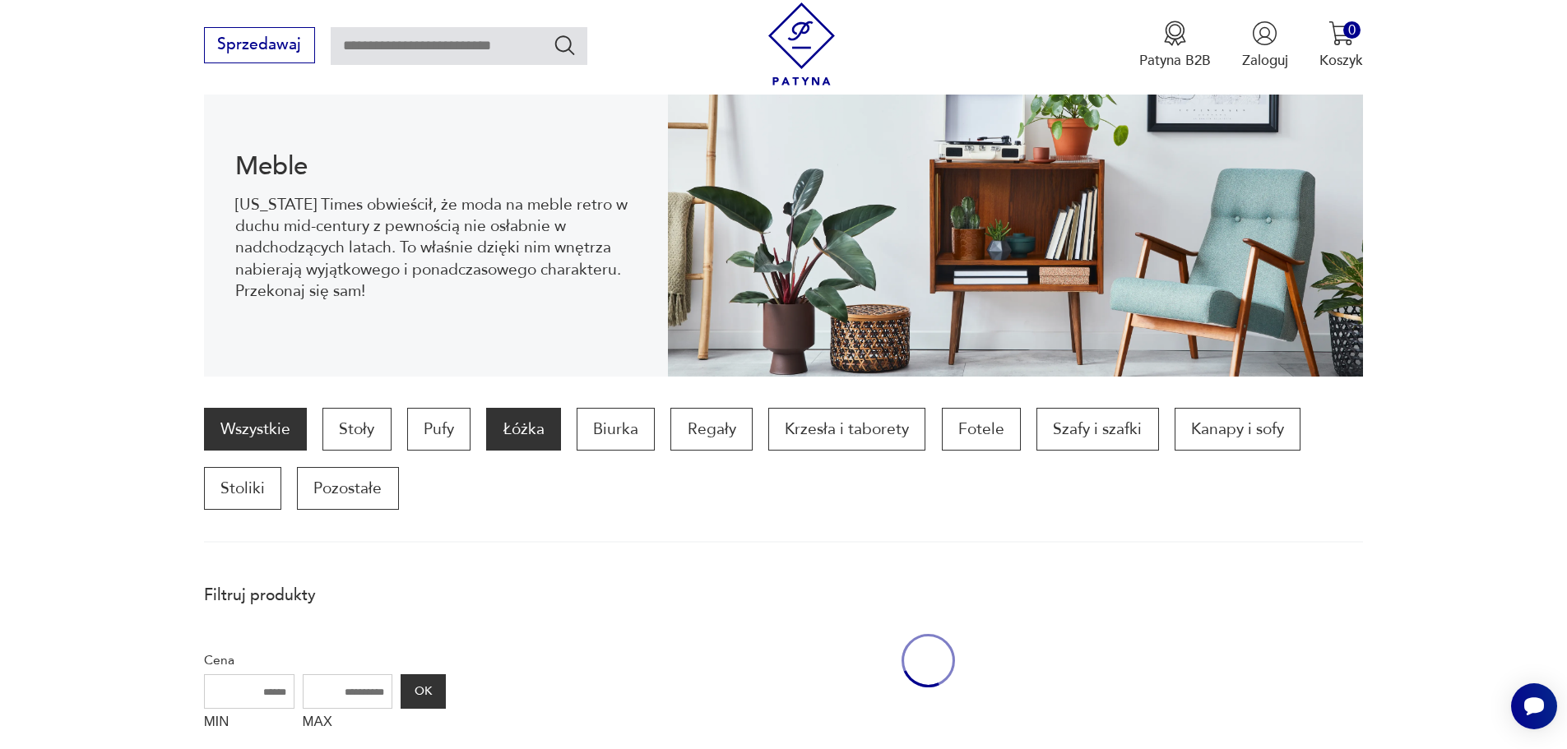
click at [503, 433] on p "Łóżka" at bounding box center [523, 429] width 74 height 43
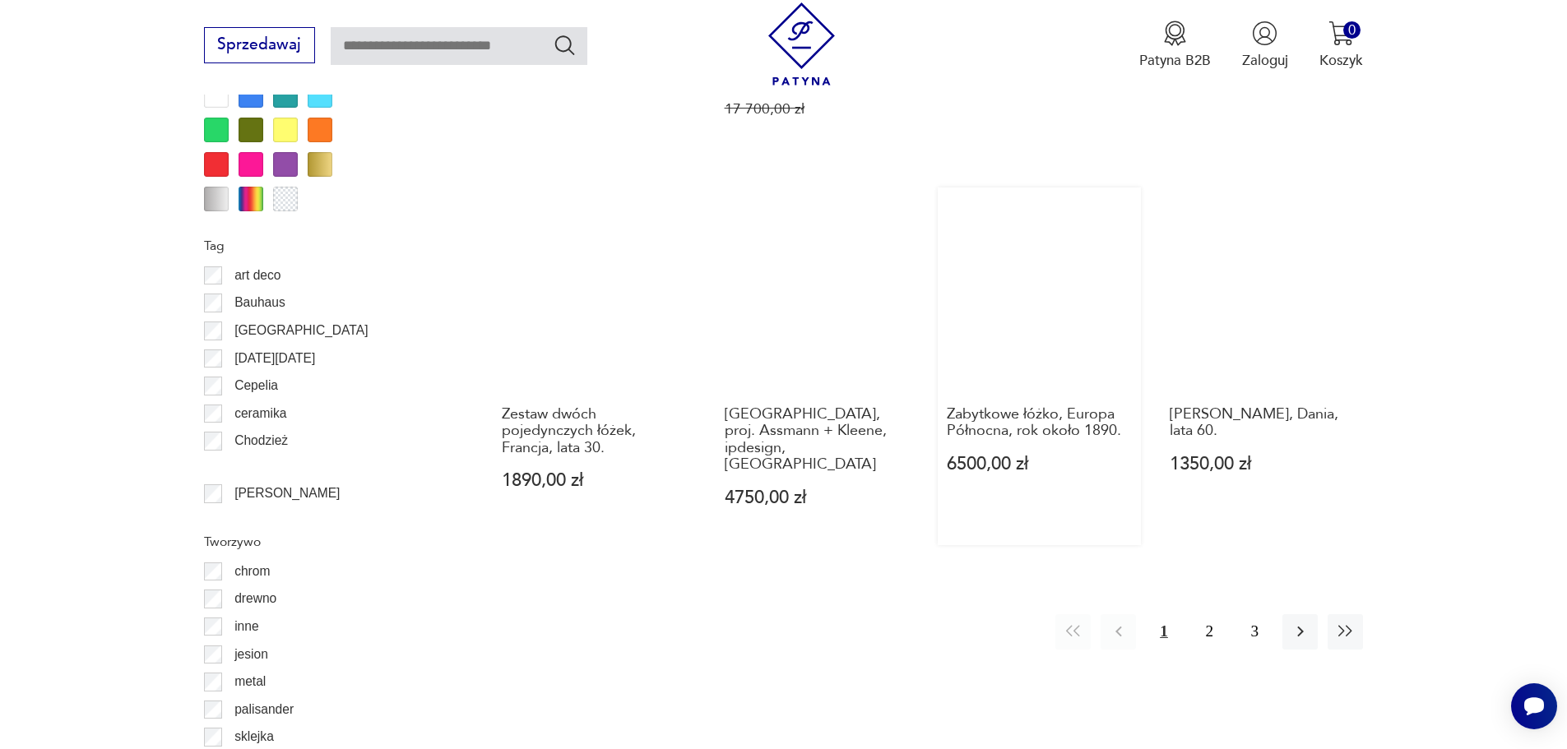
scroll to position [2193, 0]
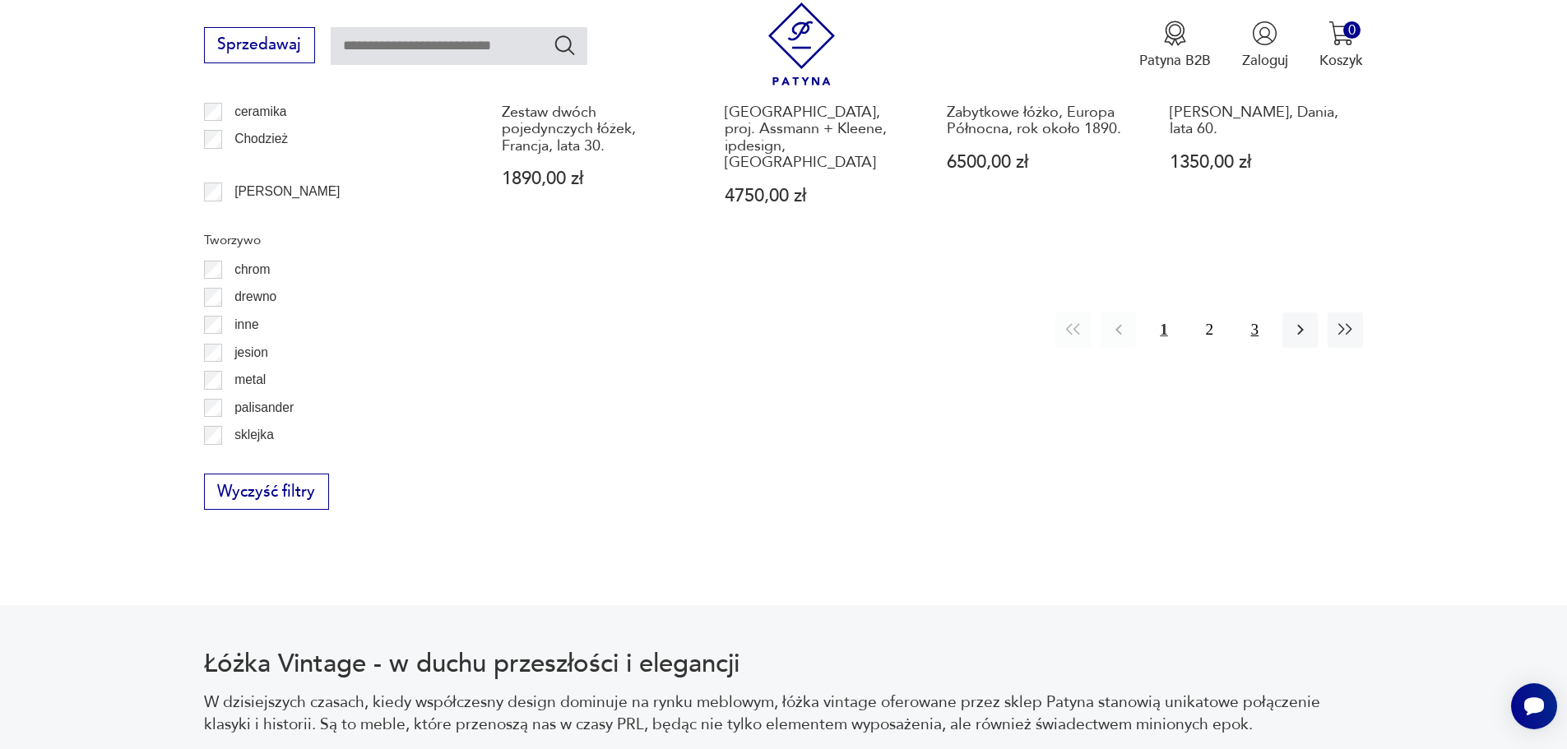
click at [1256, 313] on button "3" at bounding box center [1254, 330] width 35 height 35
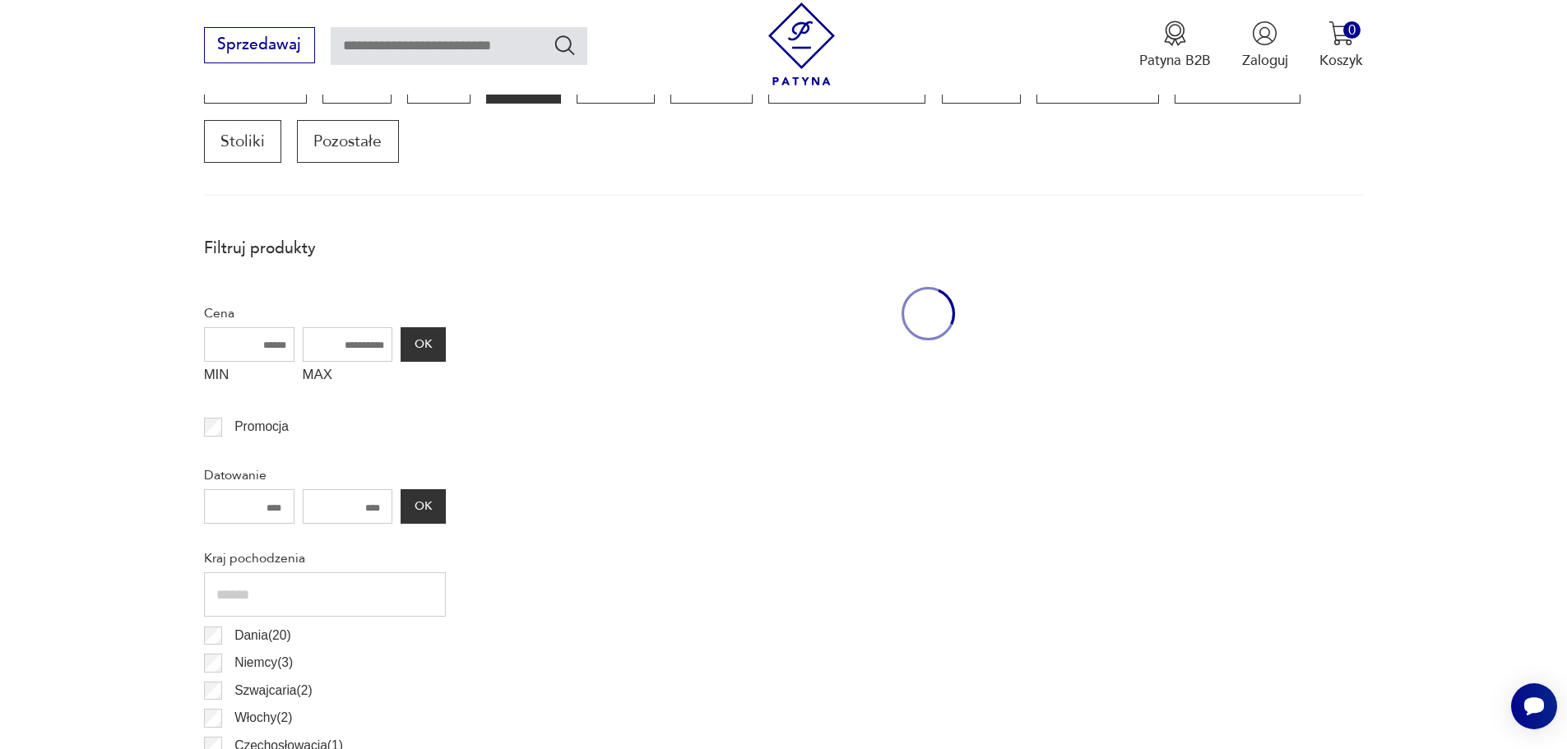
scroll to position [548, 0]
